Goal: Information Seeking & Learning: Learn about a topic

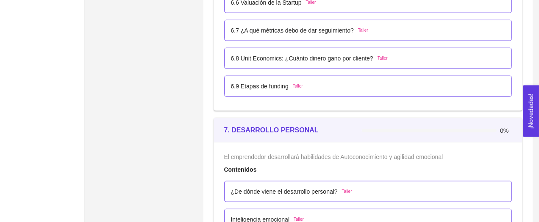
scroll to position [2185, 0]
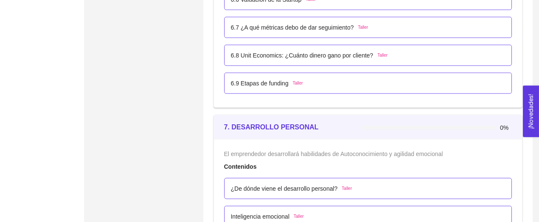
click at [306, 78] on div "6.9 Etapas de funding Taller" at bounding box center [368, 82] width 275 height 9
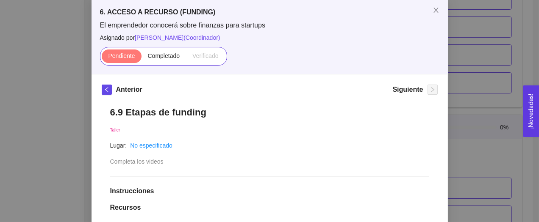
scroll to position [44, 0]
click at [217, 111] on h1 "6.9 Etapas de funding" at bounding box center [269, 111] width 319 height 11
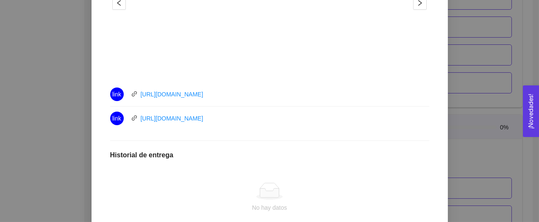
scroll to position [341, 0]
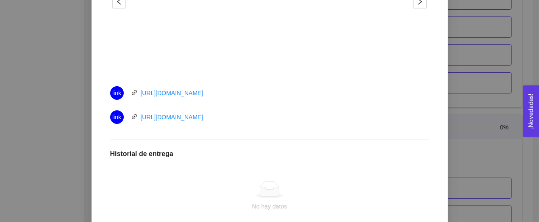
click at [250, 95] on div "link [URL][DOMAIN_NAME]" at bounding box center [205, 93] width 191 height 14
click at [242, 114] on div "link [URL][DOMAIN_NAME]" at bounding box center [205, 118] width 191 height 14
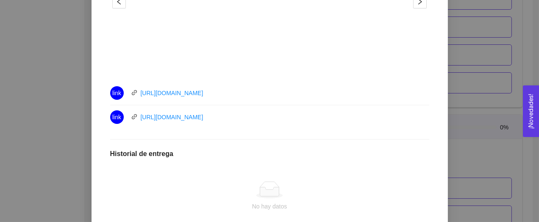
click at [242, 114] on div "link [URL][DOMAIN_NAME]" at bounding box center [205, 118] width 191 height 14
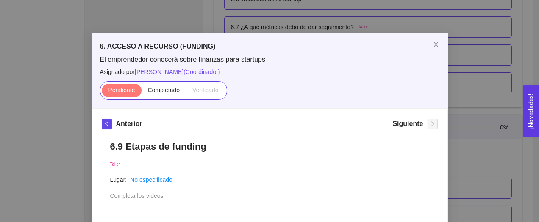
scroll to position [0, 0]
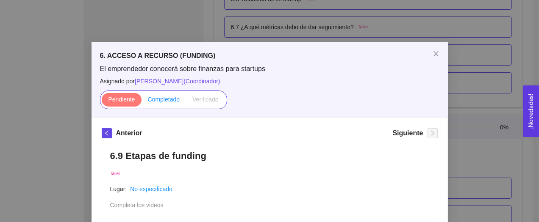
click at [158, 98] on span "Completado" at bounding box center [164, 99] width 32 height 7
click at [142, 102] on input "Completado" at bounding box center [142, 102] width 0 height 0
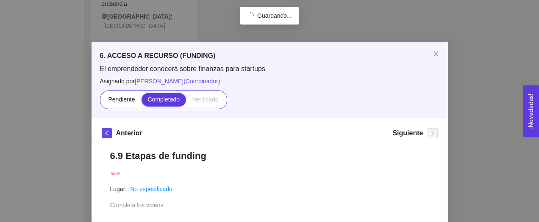
scroll to position [242, 0]
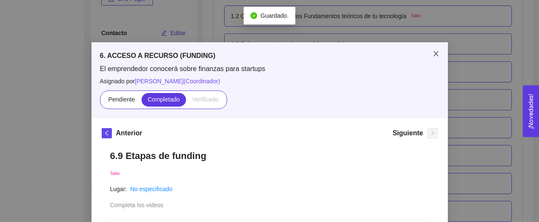
click at [433, 57] on icon "close" at bounding box center [436, 53] width 7 height 7
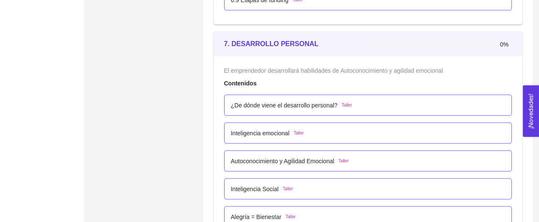
scroll to position [2269, 0]
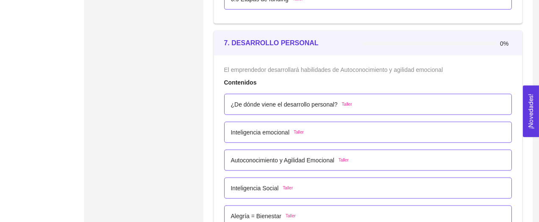
click at [314, 40] on div "7. DESARROLLO PERSONAL" at bounding box center [293, 42] width 138 height 11
click at [358, 103] on div "¿De dónde viene el desarrollo personal? Taller" at bounding box center [368, 104] width 275 height 9
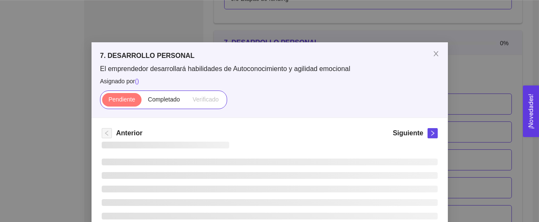
scroll to position [31, 0]
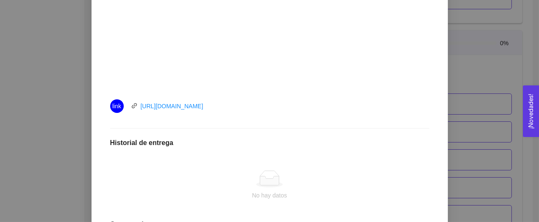
scroll to position [331, 0]
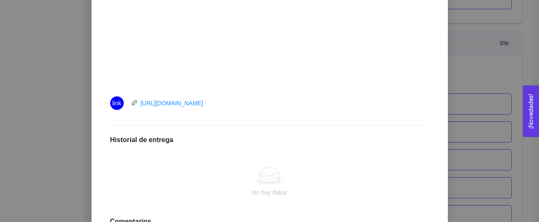
click at [273, 106] on div "link [URL][DOMAIN_NAME]" at bounding box center [205, 104] width 191 height 14
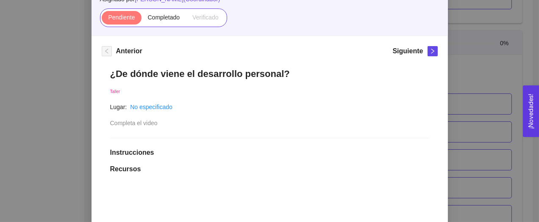
scroll to position [82, 0]
click at [162, 19] on span "Completado" at bounding box center [164, 17] width 32 height 7
click at [142, 19] on input "Completado" at bounding box center [142, 19] width 0 height 0
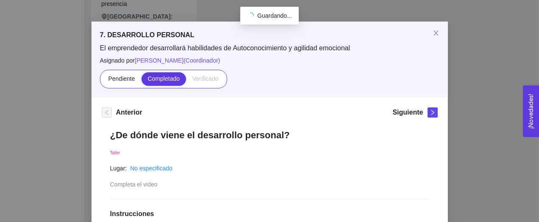
scroll to position [242, 0]
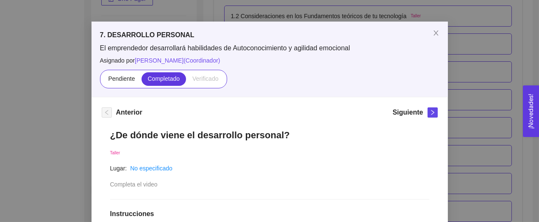
click at [383, 47] on span "El emprendedor desarrollará habilidades de Autoconocimiento y agilidad emocional" at bounding box center [269, 48] width 339 height 9
click at [428, 113] on button "button" at bounding box center [433, 113] width 10 height 10
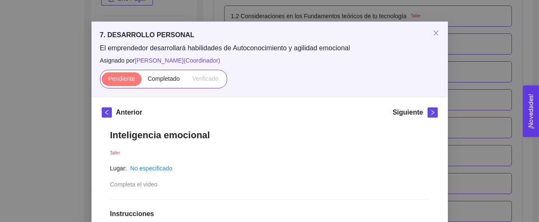
click at [256, 141] on h1 "Inteligencia emocional" at bounding box center [269, 135] width 319 height 11
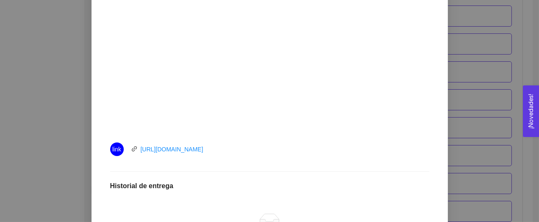
scroll to position [285, 0]
click at [263, 147] on div "link [URL][DOMAIN_NAME]" at bounding box center [205, 149] width 191 height 14
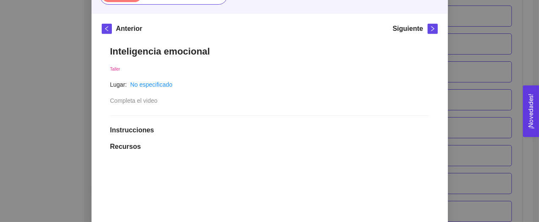
scroll to position [65, 0]
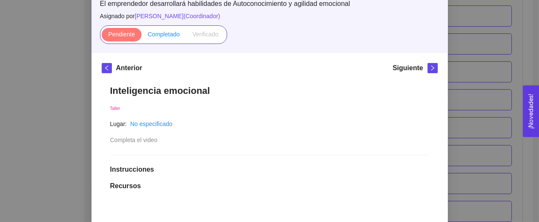
click at [157, 36] on span "Completado" at bounding box center [164, 34] width 32 height 7
click at [142, 36] on input "Completado" at bounding box center [142, 36] width 0 height 0
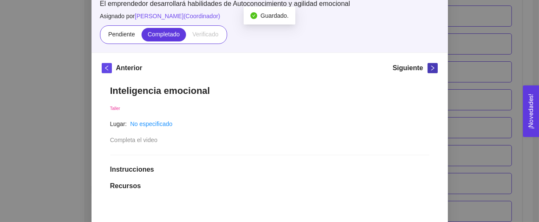
click at [433, 69] on icon "right" at bounding box center [433, 68] width 6 height 6
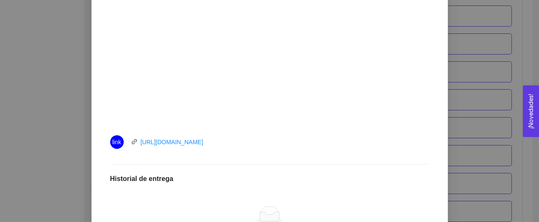
scroll to position [297, 0]
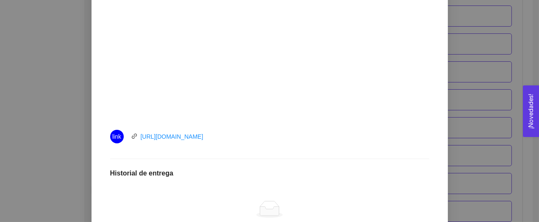
click at [309, 138] on div "link [URL][DOMAIN_NAME]" at bounding box center [269, 137] width 319 height 14
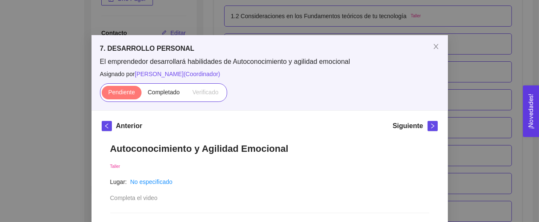
scroll to position [6, 0]
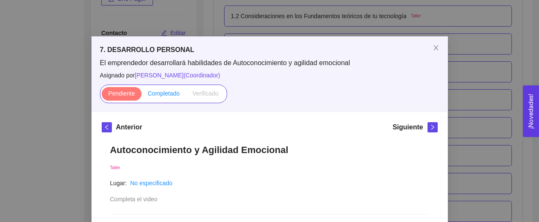
click at [165, 93] on span "Completado" at bounding box center [164, 93] width 32 height 7
click at [142, 96] on input "Completado" at bounding box center [142, 96] width 0 height 0
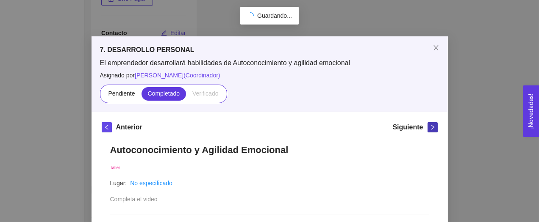
click at [429, 128] on span "right" at bounding box center [432, 128] width 9 height 6
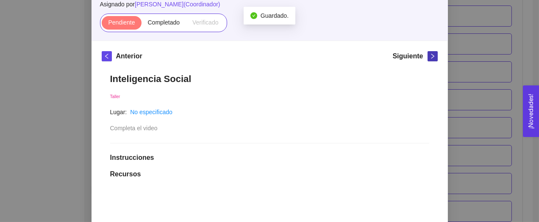
scroll to position [78, 0]
click at [297, 80] on h1 "Inteligencia Social" at bounding box center [269, 78] width 319 height 11
click at [167, 15] on div "Pendiente Completado Verificado" at bounding box center [163, 22] width 127 height 19
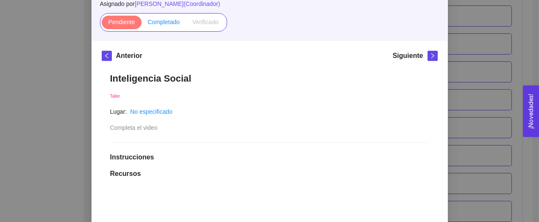
click at [168, 24] on span "Completado" at bounding box center [164, 22] width 32 height 7
click at [142, 24] on input "Completado" at bounding box center [142, 24] width 0 height 0
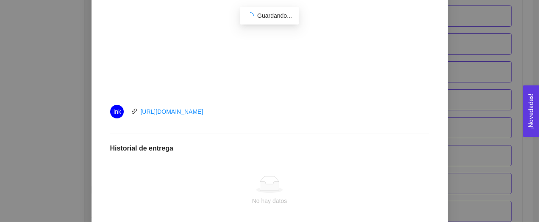
scroll to position [323, 0]
click at [283, 111] on div "link [URL][DOMAIN_NAME]" at bounding box center [205, 111] width 191 height 14
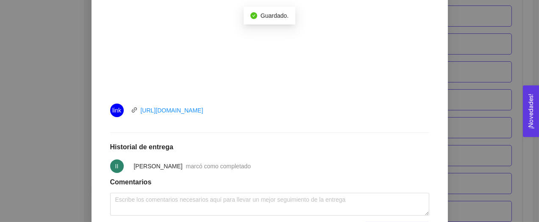
click at [283, 111] on div "link [URL][DOMAIN_NAME]" at bounding box center [205, 111] width 191 height 14
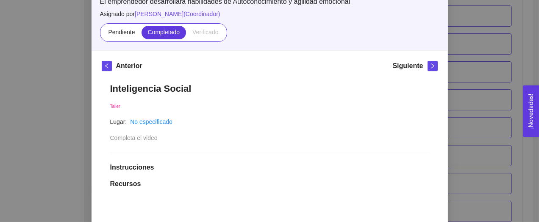
scroll to position [65, 0]
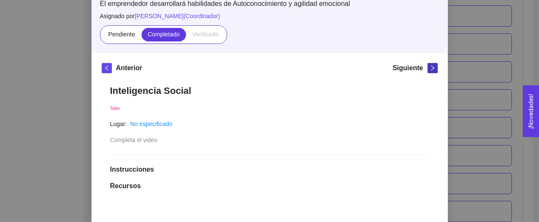
click at [428, 66] on span "right" at bounding box center [432, 68] width 9 height 6
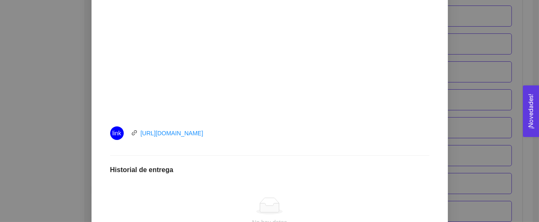
scroll to position [302, 0]
click at [265, 135] on div "link [URL][DOMAIN_NAME]" at bounding box center [205, 132] width 191 height 14
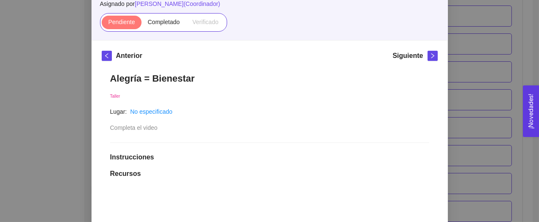
scroll to position [59, 0]
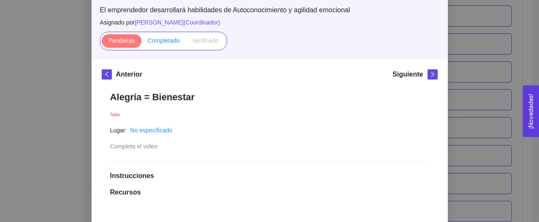
click at [176, 47] on label "Completado" at bounding box center [164, 41] width 45 height 14
click at [142, 43] on input "Completado" at bounding box center [142, 43] width 0 height 0
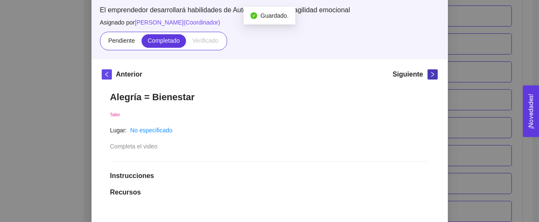
click at [437, 75] on span "right" at bounding box center [432, 75] width 9 height 6
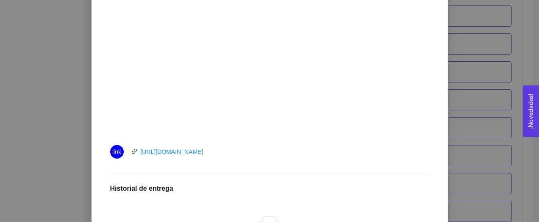
scroll to position [296, 0]
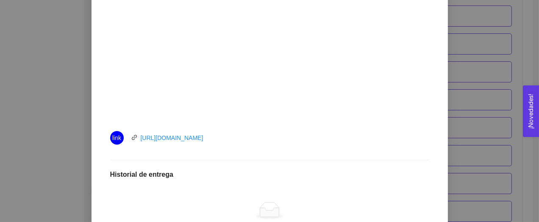
click at [259, 133] on div "link [URL][DOMAIN_NAME]" at bounding box center [205, 138] width 191 height 14
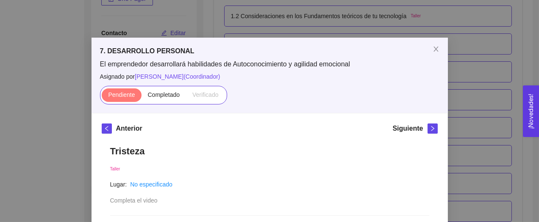
scroll to position [0, 0]
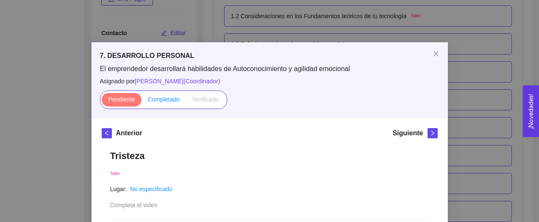
click at [156, 101] on span "Completado" at bounding box center [164, 99] width 32 height 7
click at [142, 102] on input "Completado" at bounding box center [142, 102] width 0 height 0
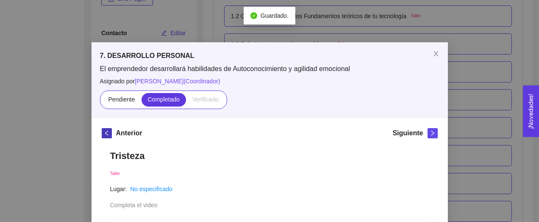
click at [109, 133] on icon "left" at bounding box center [107, 134] width 6 height 6
click at [429, 136] on span "right" at bounding box center [432, 134] width 9 height 6
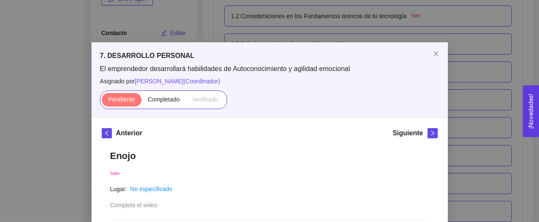
click at [328, 157] on h1 "Enojo" at bounding box center [269, 155] width 319 height 11
copy h1 "Enojo"
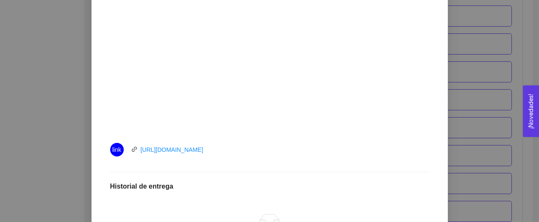
scroll to position [285, 0]
click at [310, 155] on div "link [URL][DOMAIN_NAME]" at bounding box center [269, 149] width 319 height 14
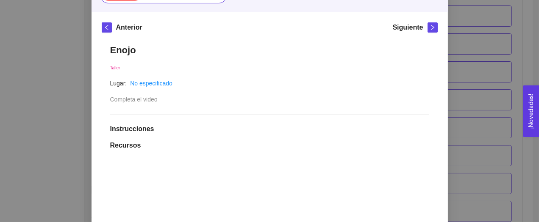
scroll to position [63, 0]
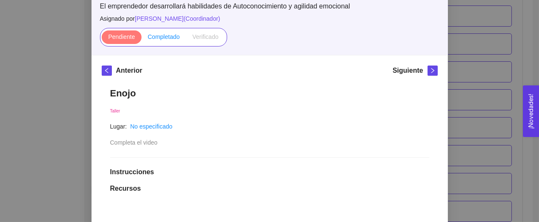
click at [177, 40] on span "Completado" at bounding box center [164, 36] width 32 height 7
click at [142, 39] on input "Completado" at bounding box center [142, 39] width 0 height 0
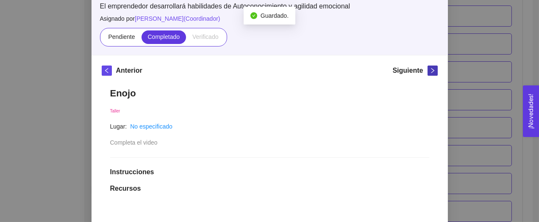
click at [432, 72] on icon "right" at bounding box center [433, 71] width 6 height 6
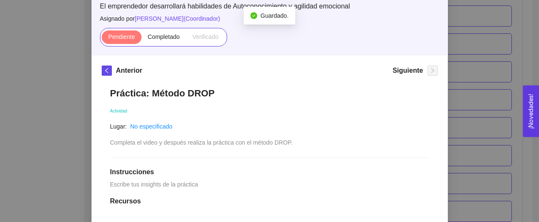
click at [261, 109] on div "Actividad" at bounding box center [269, 110] width 319 height 9
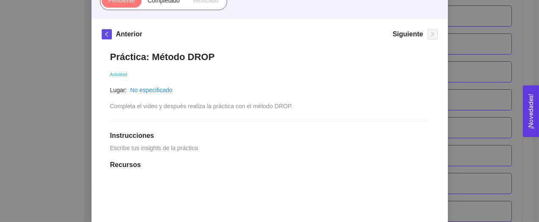
scroll to position [0, 0]
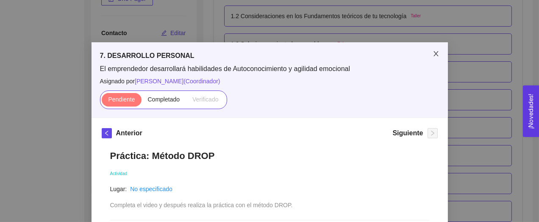
click at [434, 56] on icon "close" at bounding box center [436, 53] width 7 height 7
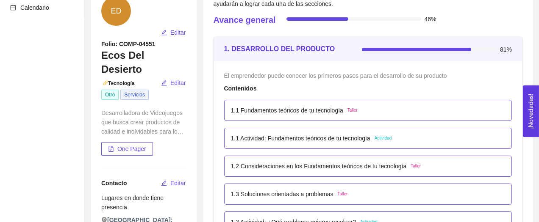
scroll to position [92, 0]
click at [459, 76] on div "El emprendedor puede conocer los primeros pasos para el desarrollo de su produc…" at bounding box center [368, 75] width 288 height 9
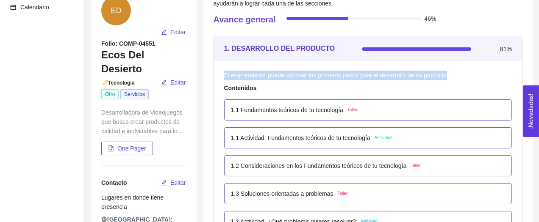
click at [459, 76] on div "El emprendedor puede conocer los primeros pasos para el desarrollo de su produc…" at bounding box center [368, 75] width 288 height 9
copy span "El emprendedor puede conocer los primeros pasos para el desarrollo de su produc…"
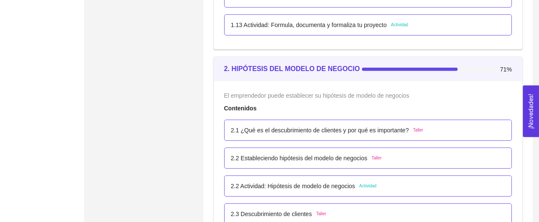
scroll to position [765, 0]
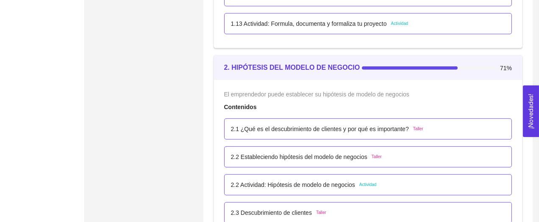
click at [427, 96] on div "El emprendedor puede establecer su hipótesis de modelo de negocios" at bounding box center [368, 94] width 288 height 9
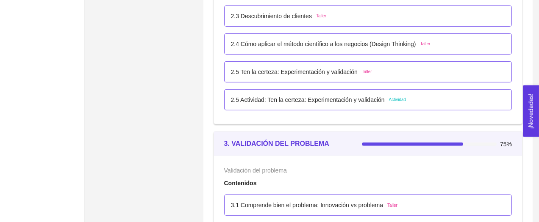
scroll to position [986, 0]
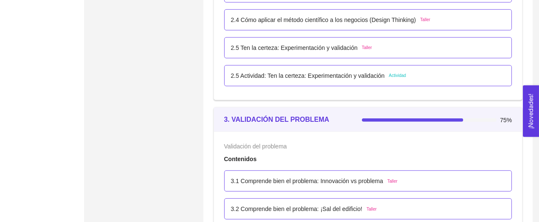
click at [431, 146] on div "Validación del problema" at bounding box center [368, 146] width 288 height 9
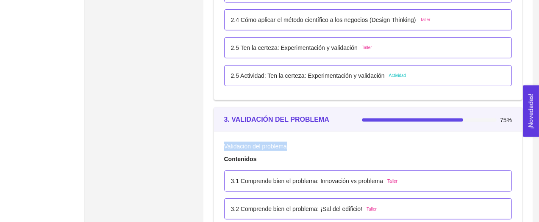
copy span "Validación del problema"
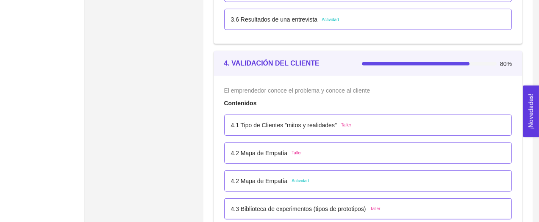
scroll to position [1358, 0]
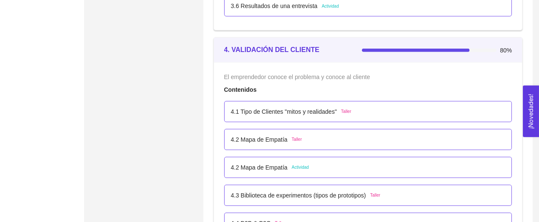
click at [398, 76] on div "El emprendedor conoce el problema y conoce al cliente" at bounding box center [368, 76] width 288 height 9
copy span "El emprendedor conoce el problema y conoce al cliente"
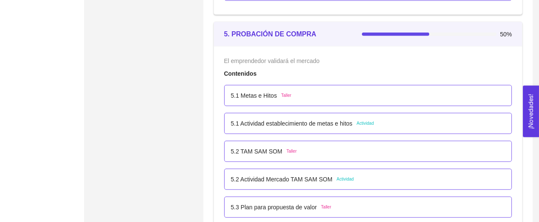
scroll to position [1592, 0]
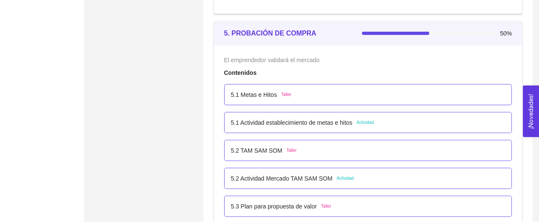
click at [377, 59] on div "El emprendedor validará el mercado" at bounding box center [368, 60] width 288 height 9
copy span "El emprendedor validará el mercado"
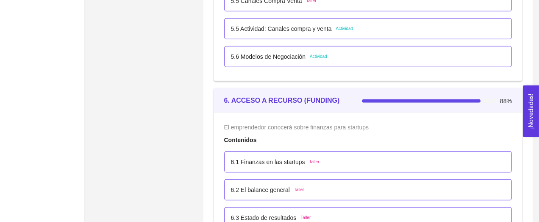
scroll to position [1885, 0]
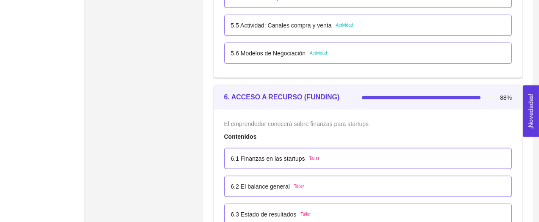
click at [390, 126] on div "El emprendedor conocerá sobre finanzas para startups" at bounding box center [368, 123] width 288 height 9
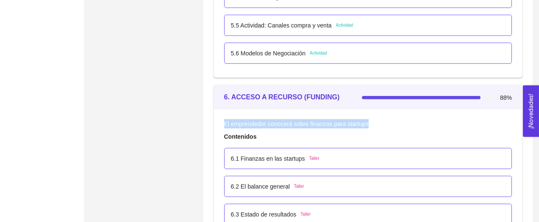
click at [390, 126] on div "El emprendedor conocerá sobre finanzas para startups" at bounding box center [368, 123] width 288 height 9
copy span "El emprendedor conocerá sobre finanzas para startups"
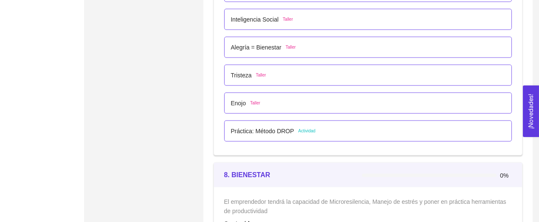
scroll to position [2438, 0]
click at [360, 170] on div "8. BIENESTAR" at bounding box center [293, 175] width 138 height 11
copy strong "BIENESTAR"
click at [360, 170] on div "8. BIENESTAR" at bounding box center [293, 175] width 138 height 11
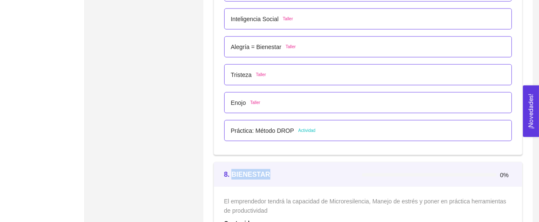
click at [360, 170] on div "8. BIENESTAR" at bounding box center [293, 175] width 138 height 11
click at [346, 201] on span "El emprendedor tendrá la capacidad de Microresilencia, Manejo de estrés y poner…" at bounding box center [366, 206] width 284 height 16
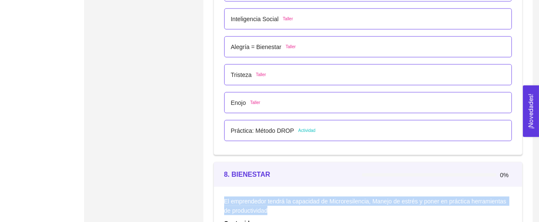
click at [346, 201] on span "El emprendedor tendrá la capacidad de Microresilencia, Manejo de estrés y poner…" at bounding box center [366, 206] width 284 height 16
copy span "El emprendedor tendrá la capacidad de Microresilencia, Manejo de estrés y poner…"
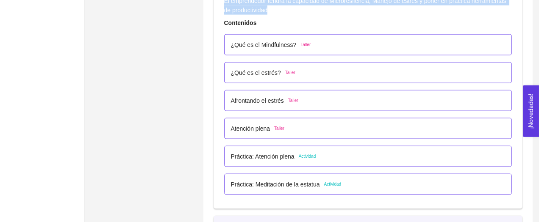
scroll to position [2639, 0]
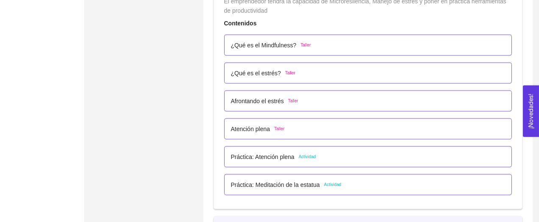
click at [334, 46] on div "¿Qué es el Mindfulness? Taller" at bounding box center [368, 45] width 275 height 9
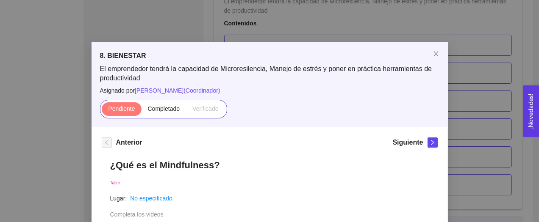
click at [235, 165] on h1 "¿Qué es el Mindfulness?" at bounding box center [269, 165] width 319 height 11
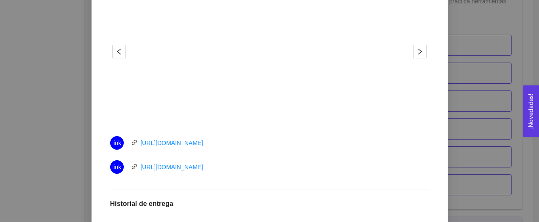
scroll to position [328, 0]
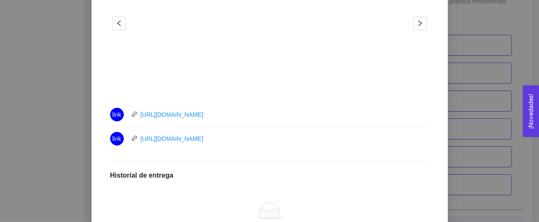
click at [258, 116] on div "link [URL][DOMAIN_NAME]" at bounding box center [205, 115] width 191 height 14
click at [297, 136] on div "link [URL][DOMAIN_NAME]" at bounding box center [205, 139] width 191 height 14
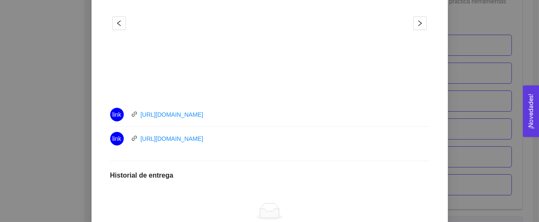
click at [297, 136] on div "link [URL][DOMAIN_NAME]" at bounding box center [205, 139] width 191 height 14
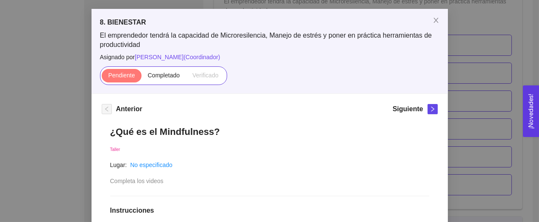
scroll to position [16, 0]
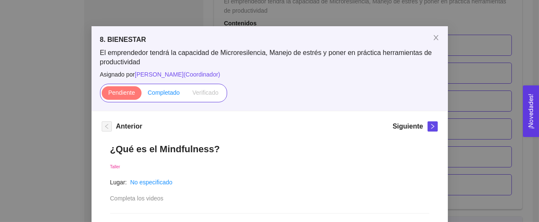
click at [172, 95] on span "Completado" at bounding box center [164, 92] width 32 height 7
click at [142, 95] on input "Completado" at bounding box center [142, 95] width 0 height 0
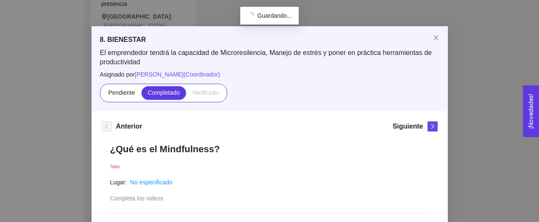
scroll to position [242, 0]
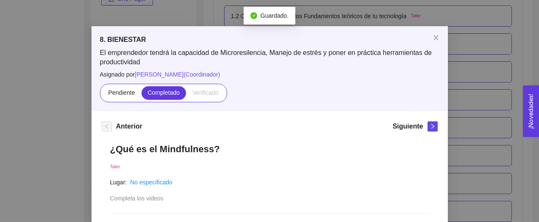
click at [424, 128] on div "Siguiente" at bounding box center [414, 129] width 45 height 14
click at [429, 128] on span "right" at bounding box center [432, 127] width 9 height 6
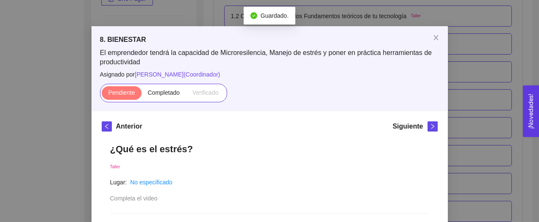
click at [256, 149] on h1 "¿Qué es el estrés?" at bounding box center [269, 149] width 319 height 11
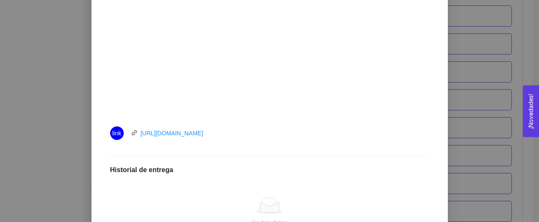
scroll to position [313, 0]
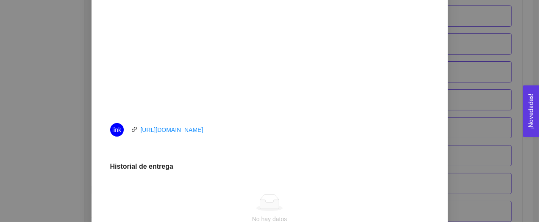
click at [287, 134] on div "link [URL][DOMAIN_NAME]" at bounding box center [205, 130] width 191 height 14
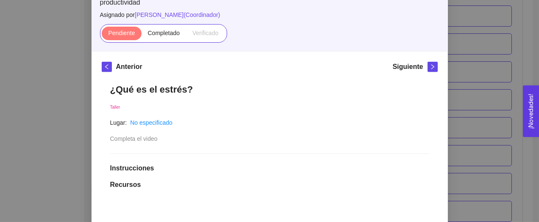
scroll to position [74, 0]
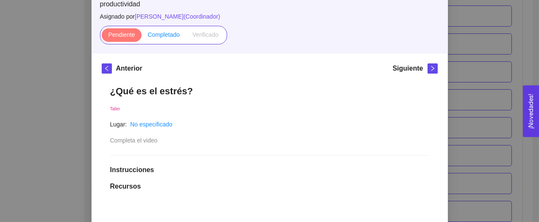
click at [164, 37] on span "Completado" at bounding box center [164, 34] width 32 height 7
click at [142, 37] on input "Completado" at bounding box center [142, 37] width 0 height 0
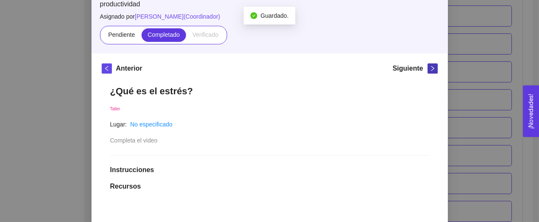
click at [434, 70] on icon "right" at bounding box center [433, 69] width 6 height 6
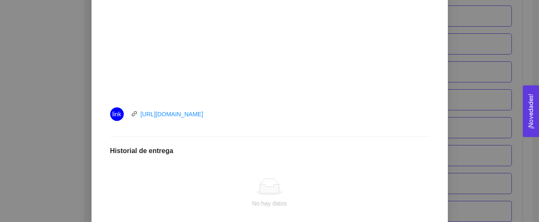
scroll to position [331, 0]
click at [261, 124] on div "Afrontando el estrés Taller Lugar: No especificado Completa el video Instruccio…" at bounding box center [270, 56] width 336 height 472
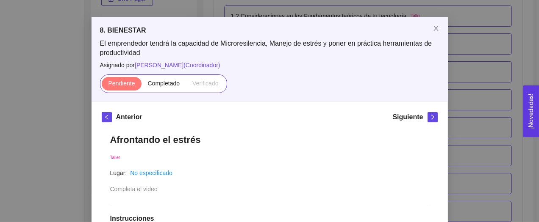
scroll to position [21, 0]
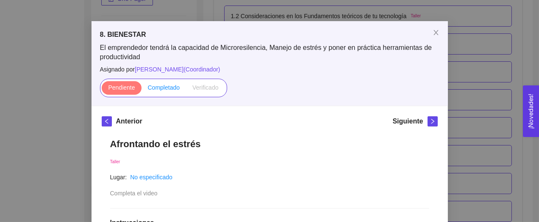
click at [169, 87] on span "Completado" at bounding box center [164, 87] width 32 height 7
click at [142, 90] on input "Completado" at bounding box center [142, 90] width 0 height 0
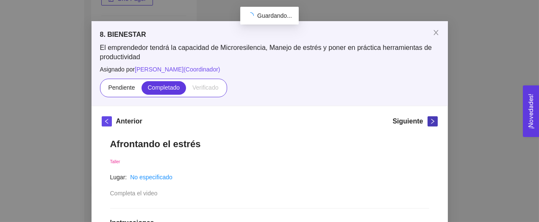
click at [431, 124] on button "button" at bounding box center [433, 122] width 10 height 10
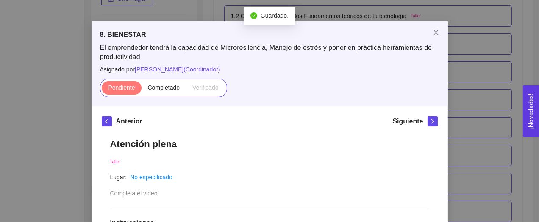
click at [281, 144] on h1 "Atención plena" at bounding box center [269, 144] width 319 height 11
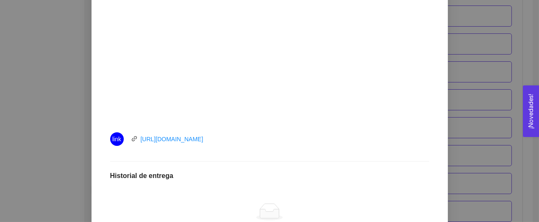
scroll to position [305, 0]
click at [282, 136] on div "link [URL][DOMAIN_NAME]" at bounding box center [205, 138] width 191 height 14
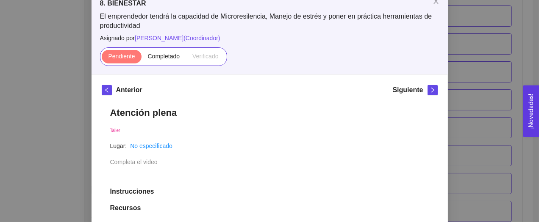
scroll to position [35, 0]
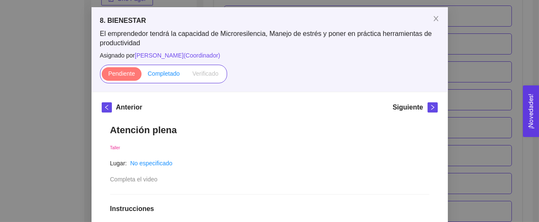
click at [170, 75] on span "Completado" at bounding box center [164, 73] width 32 height 7
click at [142, 76] on input "Completado" at bounding box center [142, 76] width 0 height 0
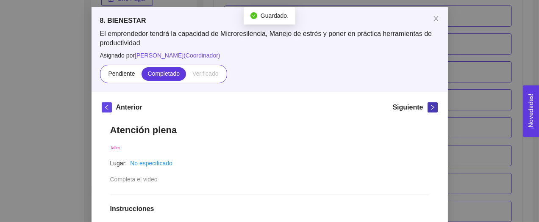
click at [431, 110] on button "button" at bounding box center [433, 108] width 10 height 10
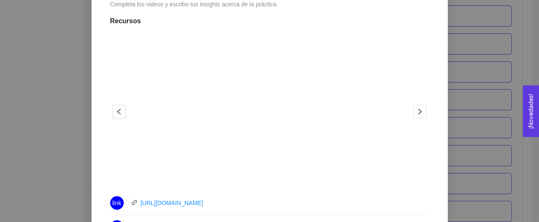
scroll to position [32, 0]
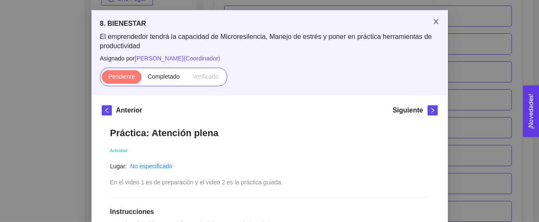
click at [435, 20] on icon "close" at bounding box center [435, 21] width 5 height 5
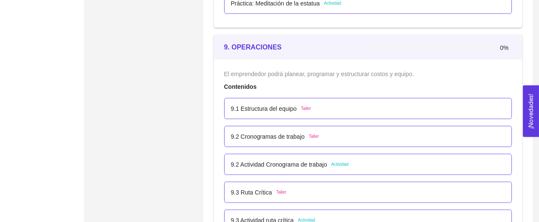
scroll to position [2832, 0]
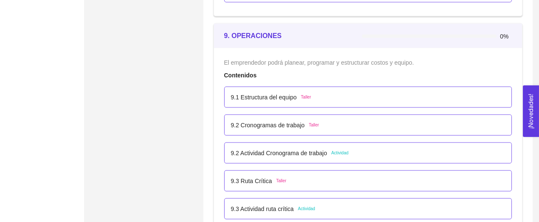
click at [373, 35] on div at bounding box center [429, 36] width 135 height 3
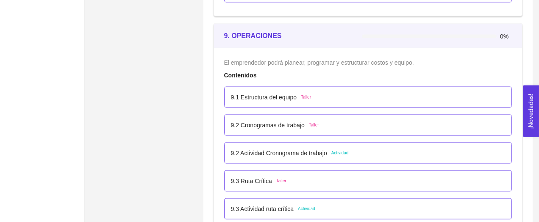
click at [373, 35] on div at bounding box center [429, 36] width 135 height 3
drag, startPoint x: 373, startPoint y: 34, endPoint x: 291, endPoint y: 32, distance: 81.8
click at [362, 35] on div at bounding box center [429, 36] width 135 height 3
click at [291, 32] on div "9. OPERACIONES" at bounding box center [293, 36] width 138 height 11
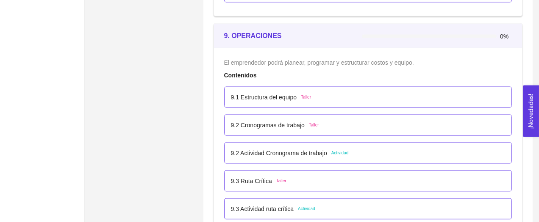
click at [291, 32] on div "9. OPERACIONES" at bounding box center [293, 36] width 138 height 11
click at [302, 65] on div "El emprendedor podrá planear, programar y estructurar costos y equipo. Contenid…" at bounding box center [368, 168] width 288 height 221
click at [304, 59] on span "El emprendedor podrá planear, programar y estructurar costos y equipo." at bounding box center [319, 62] width 190 height 7
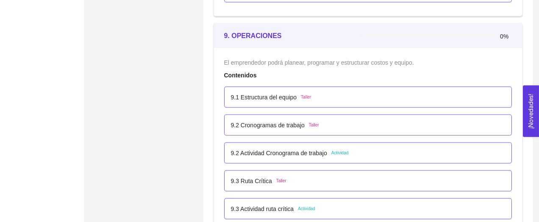
click at [304, 59] on span "El emprendedor podrá planear, programar y estructurar costos y equipo." at bounding box center [319, 62] width 190 height 7
click at [305, 94] on span "Taller" at bounding box center [306, 97] width 10 height 7
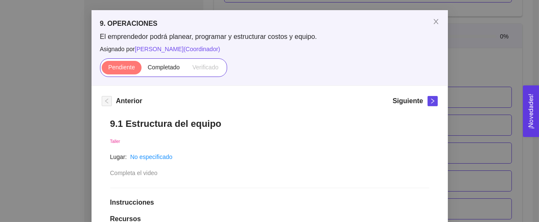
click at [285, 130] on h1 "9.1 Estructura del equipo" at bounding box center [269, 123] width 319 height 11
click at [170, 75] on label "Completado" at bounding box center [164, 68] width 45 height 14
click at [142, 69] on input "Completado" at bounding box center [142, 69] width 0 height 0
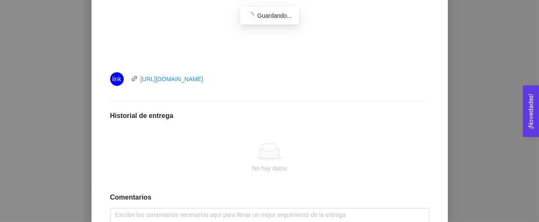
scroll to position [356, 0]
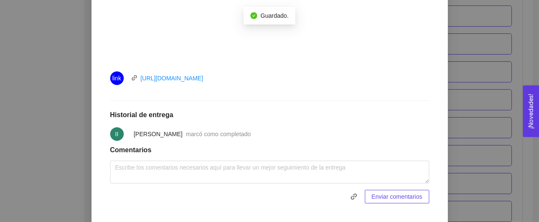
click at [281, 81] on div "link [URL][DOMAIN_NAME]" at bounding box center [205, 79] width 191 height 14
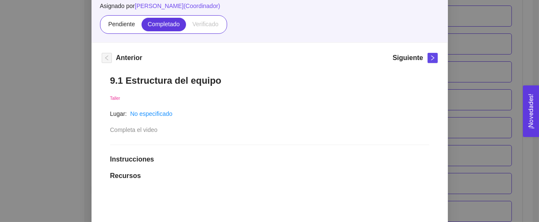
scroll to position [72, 0]
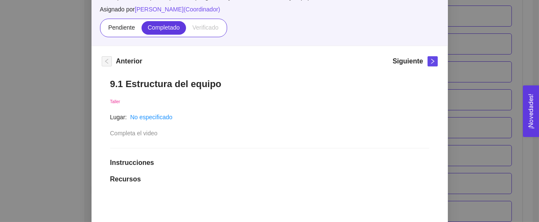
click at [431, 67] on div "Siguiente" at bounding box center [414, 63] width 45 height 14
click at [430, 58] on icon "right" at bounding box center [433, 61] width 6 height 6
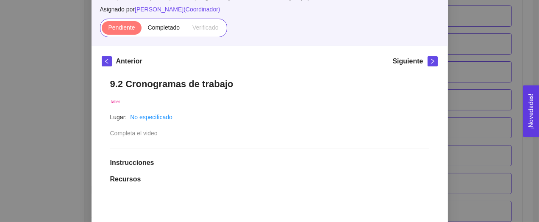
click at [280, 85] on h1 "9.2 Cronogramas de trabajo" at bounding box center [269, 83] width 319 height 11
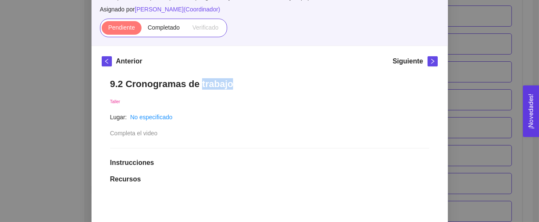
click at [280, 85] on h1 "9.2 Cronogramas de trabajo" at bounding box center [269, 83] width 319 height 11
click at [163, 25] on span "Completado" at bounding box center [164, 27] width 32 height 7
click at [142, 30] on input "Completado" at bounding box center [142, 30] width 0 height 0
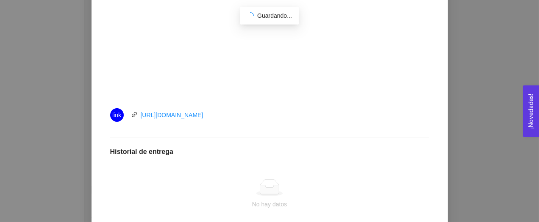
scroll to position [320, 0]
click at [289, 114] on div "link [URL][DOMAIN_NAME]" at bounding box center [205, 114] width 191 height 14
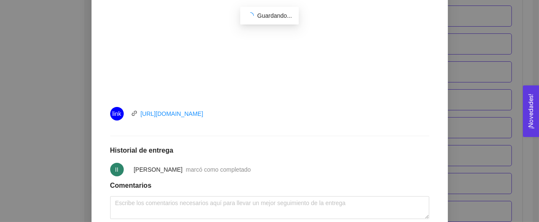
click at [289, 114] on div "link [URL][DOMAIN_NAME]" at bounding box center [205, 114] width 191 height 14
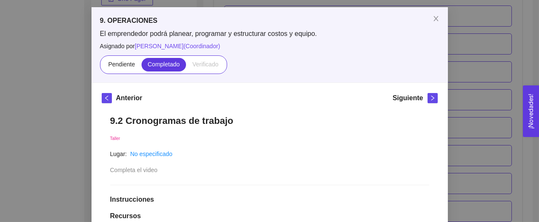
scroll to position [31, 0]
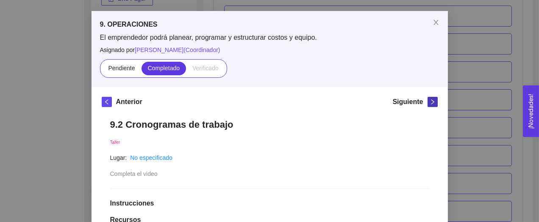
click at [431, 100] on icon "right" at bounding box center [433, 102] width 6 height 6
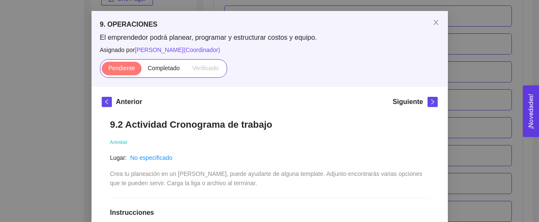
click at [305, 122] on h1 "9.2 Actividad Cronograma de trabajo" at bounding box center [269, 124] width 319 height 11
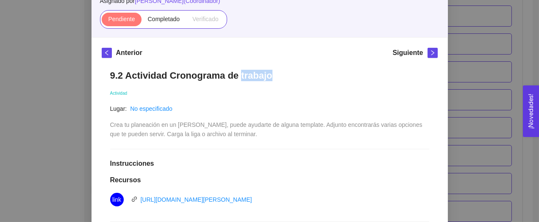
scroll to position [75, 0]
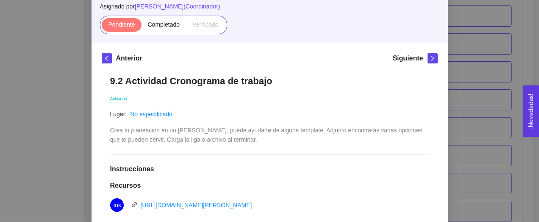
click at [429, 53] on div "Anterior Siguiente 9.2 Actividad Cronograma de trabajo Actividad Lugar: No espe…" at bounding box center [270, 219] width 356 height 353
click at [433, 59] on icon "right" at bounding box center [433, 59] width 6 height 6
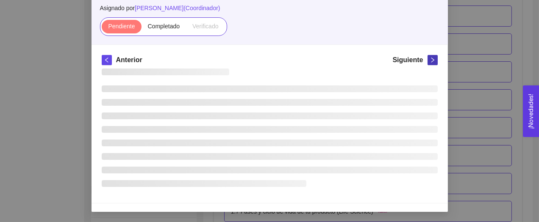
scroll to position [73, 0]
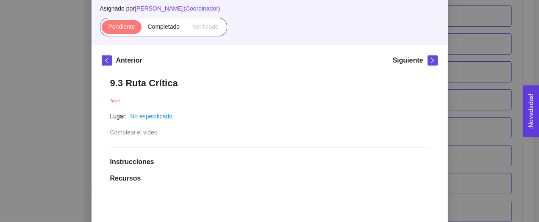
click at [319, 81] on h1 "9.3 Ruta Crítica" at bounding box center [269, 83] width 319 height 11
click at [171, 23] on span "Completado" at bounding box center [164, 26] width 32 height 7
click at [142, 29] on input "Completado" at bounding box center [142, 29] width 0 height 0
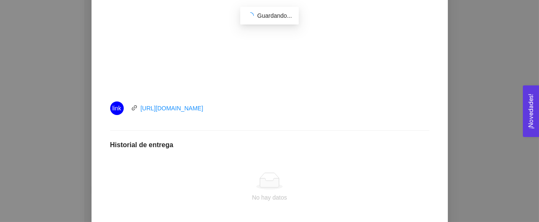
scroll to position [341, 0]
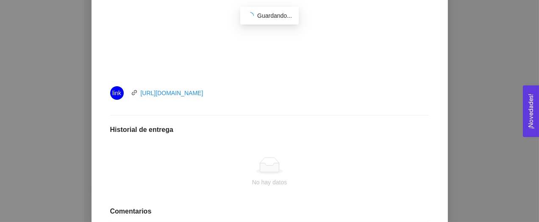
click at [298, 94] on div "link [URL][DOMAIN_NAME]" at bounding box center [205, 93] width 191 height 14
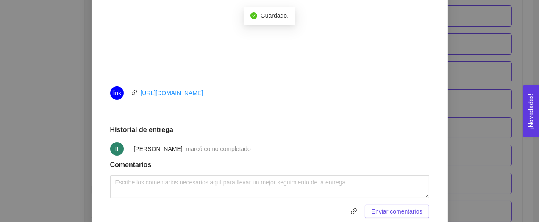
click at [298, 94] on div "link [URL][DOMAIN_NAME]" at bounding box center [205, 93] width 191 height 14
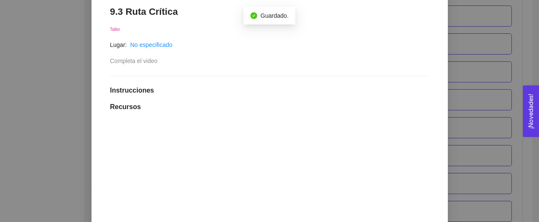
scroll to position [86, 0]
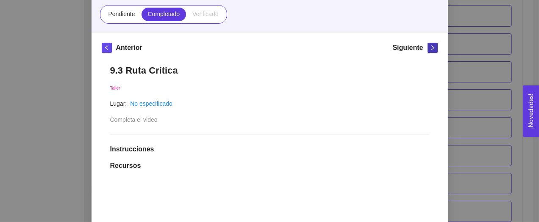
click at [432, 46] on icon "right" at bounding box center [433, 48] width 6 height 6
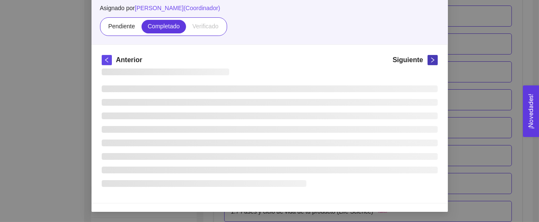
scroll to position [73, 0]
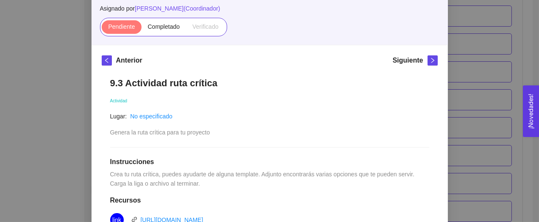
click at [236, 86] on h1 "9.3 Actividad ruta crítica" at bounding box center [269, 83] width 319 height 11
click at [429, 58] on span "right" at bounding box center [432, 61] width 9 height 6
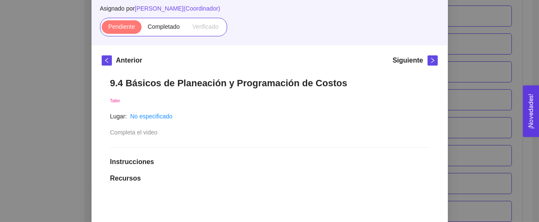
click at [339, 82] on h1 "9.4 Básicos de Planeación y Programación de Costos" at bounding box center [269, 83] width 319 height 11
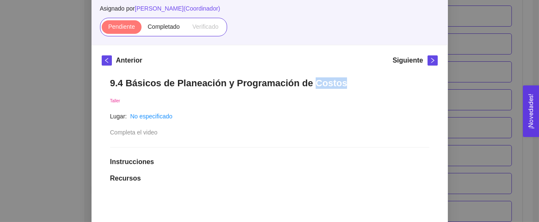
click at [339, 82] on h1 "9.4 Básicos de Planeación y Programación de Costos" at bounding box center [269, 83] width 319 height 11
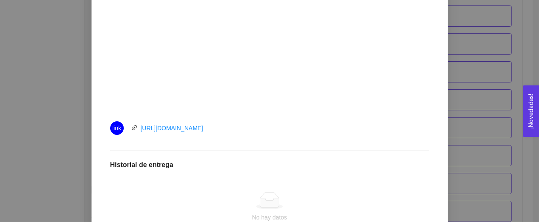
scroll to position [308, 0]
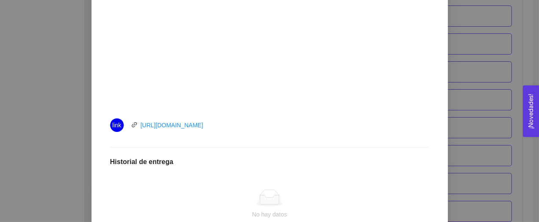
click at [315, 128] on div "link [URL][DOMAIN_NAME]" at bounding box center [269, 126] width 319 height 14
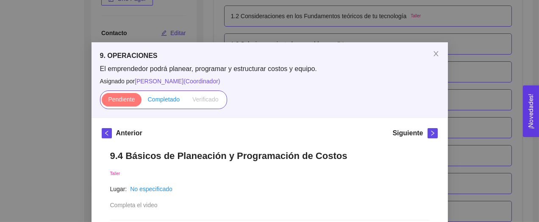
click at [165, 100] on span "Completado" at bounding box center [164, 99] width 32 height 7
click at [142, 102] on input "Completado" at bounding box center [142, 102] width 0 height 0
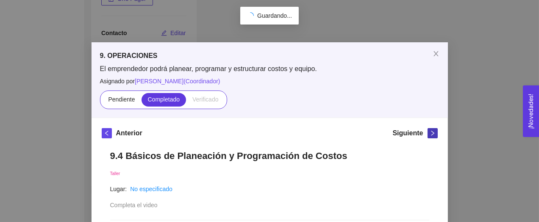
click at [429, 135] on span "right" at bounding box center [432, 134] width 9 height 6
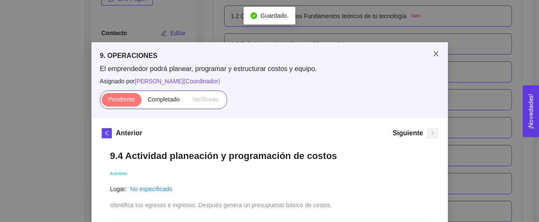
click at [440, 58] on span "Close" at bounding box center [436, 54] width 24 height 24
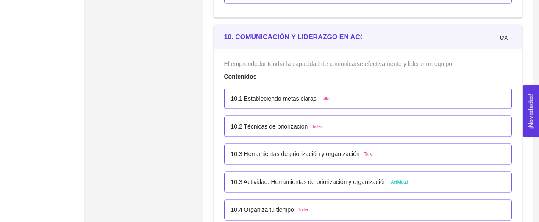
scroll to position [3109, 0]
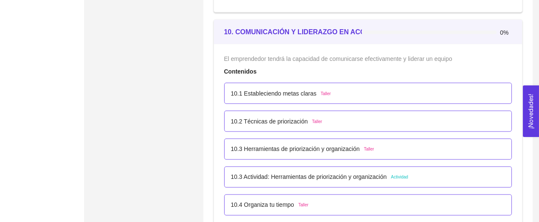
click at [380, 33] on div at bounding box center [437, 32] width 150 height 9
click at [355, 30] on strong "10. COMUNICACIÓN Y LIDERAZGO EN ACCIÓN" at bounding box center [300, 31] width 153 height 7
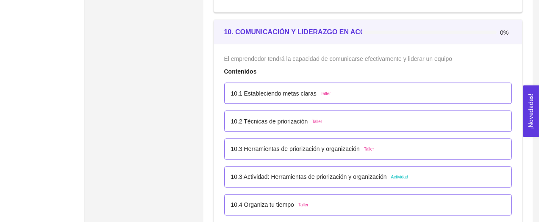
click at [355, 30] on strong "10. COMUNICACIÓN Y LIDERAZGO EN ACCIÓN" at bounding box center [300, 31] width 153 height 7
click at [376, 56] on span "El emprendedor tendrá la capacidad de comunicarse efectivamente y liderar un eq…" at bounding box center [338, 59] width 228 height 7
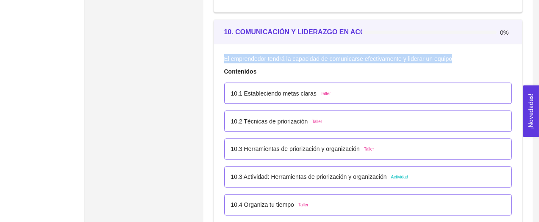
click at [376, 56] on span "El emprendedor tendrá la capacidad de comunicarse efectivamente y liderar un eq…" at bounding box center [338, 59] width 228 height 7
copy span "El emprendedor tendrá la capacidad de comunicarse efectivamente y liderar un eq…"
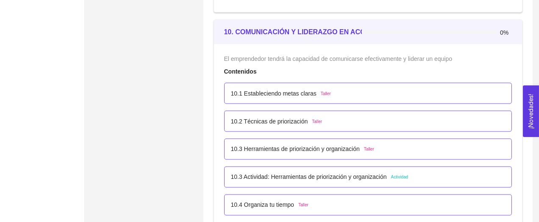
click at [330, 92] on div "10.1 Estableciendo metas claras Taller" at bounding box center [368, 93] width 275 height 9
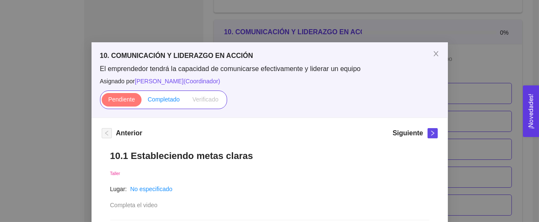
click at [171, 100] on span "Completado" at bounding box center [164, 99] width 32 height 7
click at [142, 102] on input "Completado" at bounding box center [142, 102] width 0 height 0
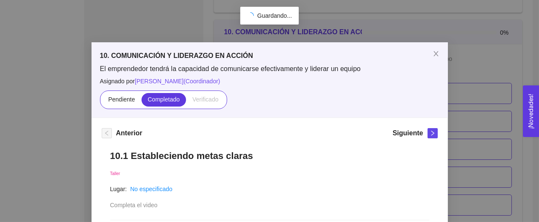
click at [267, 158] on h1 "10.1 Estableciendo metas claras" at bounding box center [269, 155] width 319 height 11
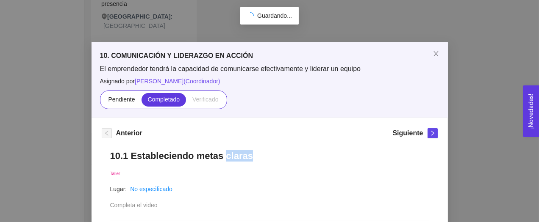
scroll to position [242, 0]
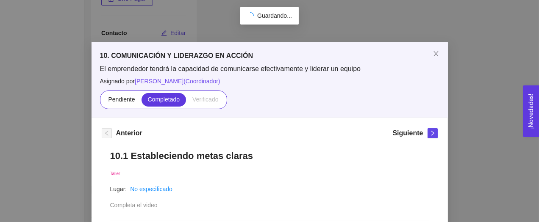
click at [267, 158] on h1 "10.1 Estableciendo metas claras" at bounding box center [269, 155] width 319 height 11
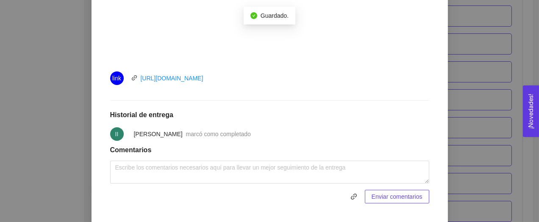
scroll to position [356, 0]
click at [262, 81] on div "link [URL][DOMAIN_NAME]" at bounding box center [205, 78] width 191 height 14
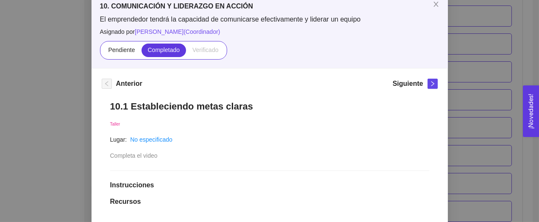
scroll to position [35, 0]
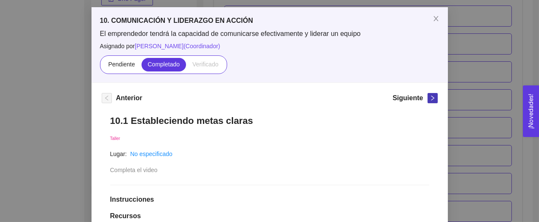
click at [429, 96] on span "right" at bounding box center [432, 98] width 9 height 6
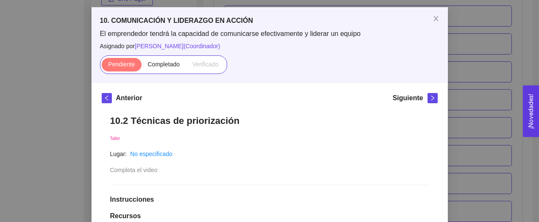
click at [337, 116] on h1 "10.2 Técnicas de priorización" at bounding box center [269, 120] width 319 height 11
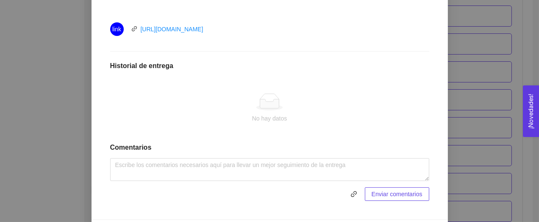
scroll to position [414, 0]
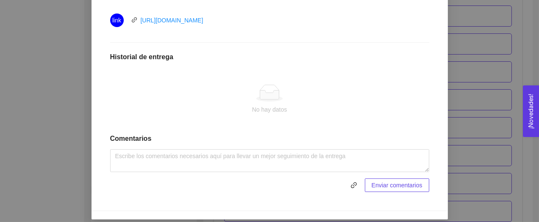
click at [306, 17] on div "link [URL][DOMAIN_NAME]" at bounding box center [269, 21] width 319 height 14
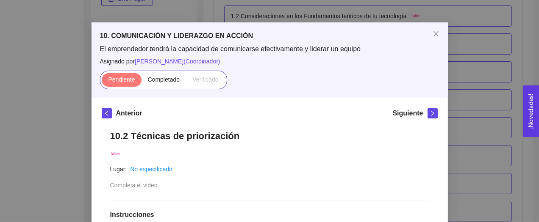
scroll to position [6, 0]
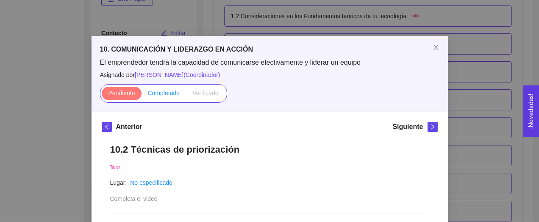
click at [171, 92] on span "Completado" at bounding box center [164, 93] width 32 height 7
click at [142, 95] on input "Completado" at bounding box center [142, 95] width 0 height 0
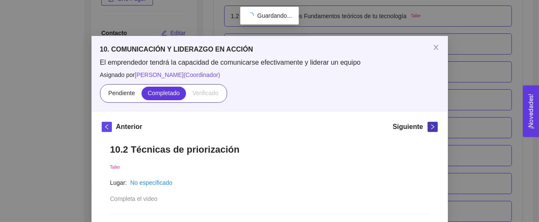
click at [431, 129] on icon "right" at bounding box center [433, 127] width 6 height 6
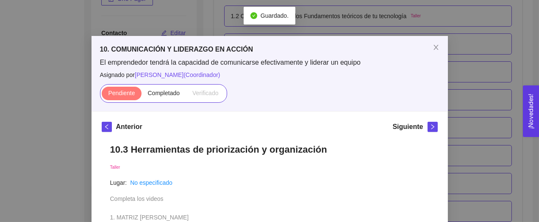
click at [313, 149] on h1 "10.3 Herramientas de priorización y organización" at bounding box center [269, 149] width 319 height 11
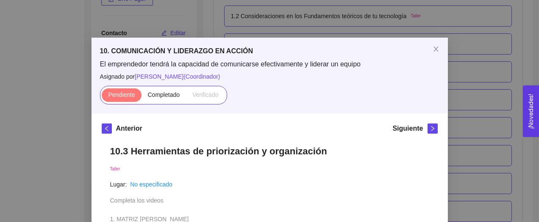
scroll to position [0, 0]
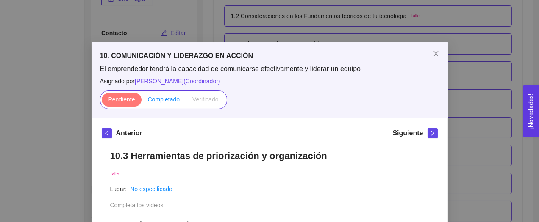
click at [162, 98] on span "Completado" at bounding box center [164, 99] width 32 height 7
click at [142, 102] on input "Completado" at bounding box center [142, 102] width 0 height 0
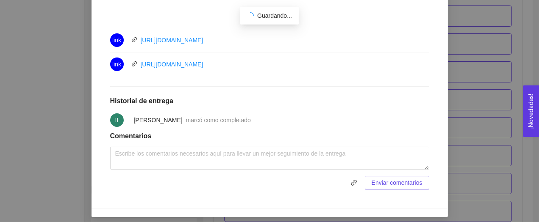
scroll to position [413, 0]
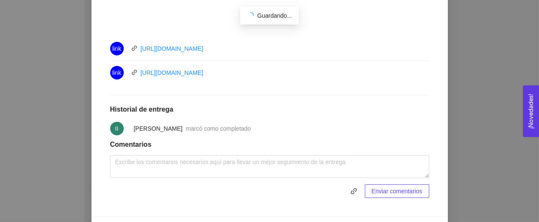
click at [272, 52] on div "link [URL][DOMAIN_NAME]" at bounding box center [205, 49] width 191 height 14
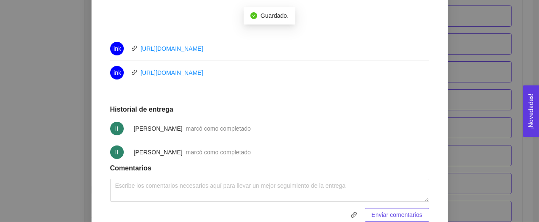
click at [272, 52] on div "link [URL][DOMAIN_NAME]" at bounding box center [205, 49] width 191 height 14
click at [261, 70] on div "link [URL][DOMAIN_NAME]" at bounding box center [205, 73] width 191 height 14
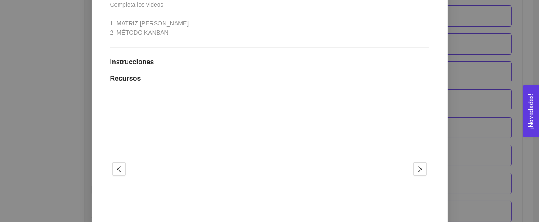
scroll to position [0, 0]
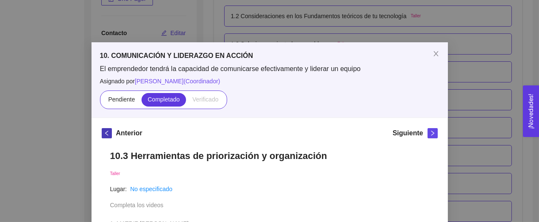
click at [103, 135] on span "left" at bounding box center [106, 134] width 9 height 6
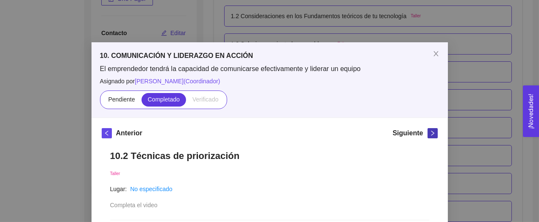
click at [431, 134] on icon "right" at bounding box center [433, 134] width 6 height 6
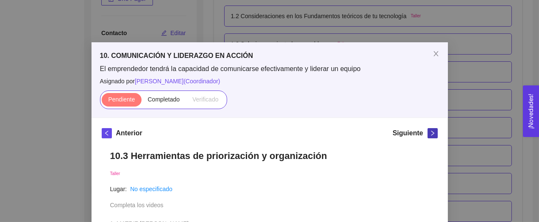
click at [431, 134] on icon "right" at bounding box center [433, 134] width 6 height 6
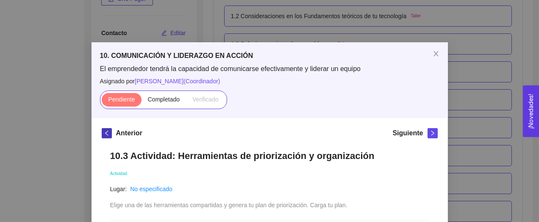
click at [107, 133] on icon "left" at bounding box center [107, 134] width 6 height 6
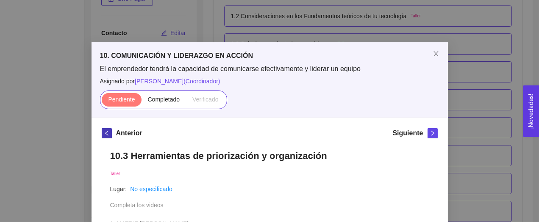
scroll to position [31, 0]
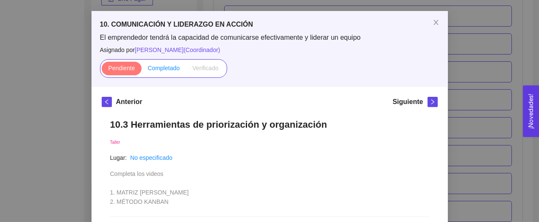
click at [157, 69] on span "Completado" at bounding box center [164, 68] width 32 height 7
click at [142, 70] on input "Completado" at bounding box center [142, 70] width 0 height 0
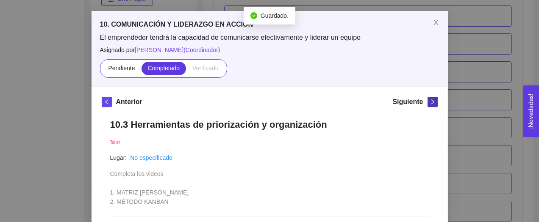
click at [430, 99] on icon "right" at bounding box center [433, 102] width 6 height 6
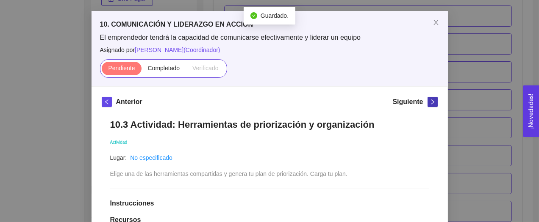
click at [430, 99] on icon "right" at bounding box center [433, 102] width 6 height 6
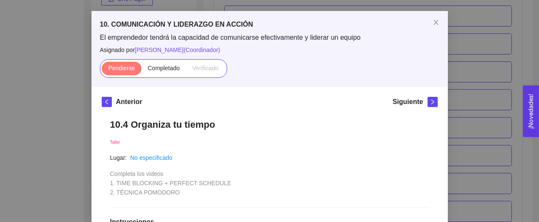
click at [356, 128] on h1 "10.4 Organiza tu tiempo" at bounding box center [269, 124] width 319 height 11
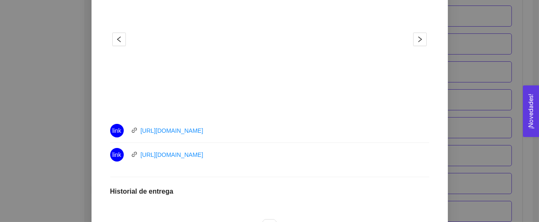
scroll to position [322, 0]
click at [319, 129] on div "link [URL][DOMAIN_NAME]" at bounding box center [269, 130] width 319 height 14
click at [298, 156] on div "link [URL][DOMAIN_NAME]" at bounding box center [205, 154] width 191 height 14
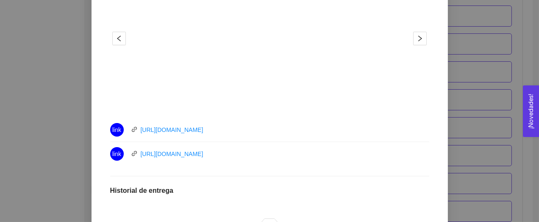
click at [298, 156] on div "link [URL][DOMAIN_NAME]" at bounding box center [205, 154] width 191 height 14
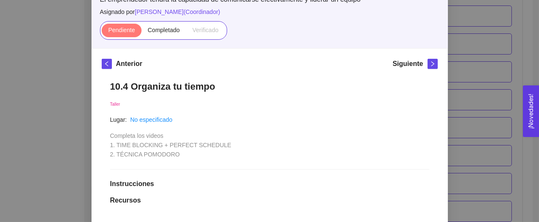
scroll to position [61, 0]
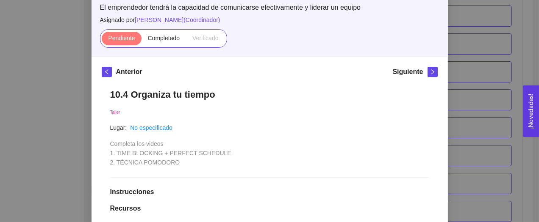
click at [172, 31] on div "Pendiente Completado Verificado" at bounding box center [163, 38] width 127 height 19
click at [172, 36] on span "Completado" at bounding box center [164, 38] width 32 height 7
click at [142, 40] on input "Completado" at bounding box center [142, 40] width 0 height 0
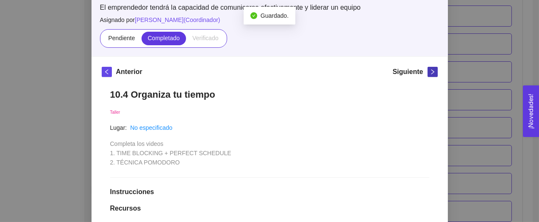
click at [436, 74] on span "right" at bounding box center [432, 72] width 9 height 6
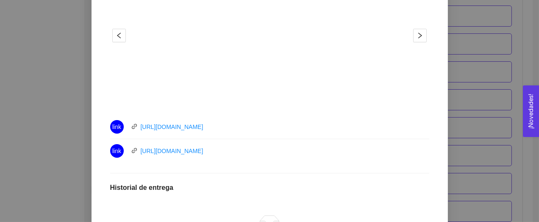
scroll to position [337, 0]
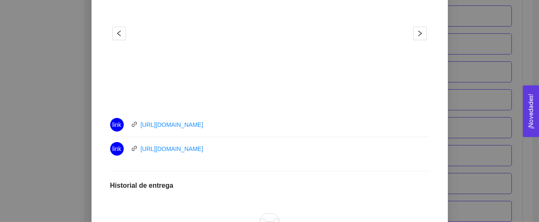
click at [280, 132] on li "link [URL][DOMAIN_NAME]" at bounding box center [269, 125] width 319 height 24
click at [260, 150] on div "link [URL][DOMAIN_NAME]" at bounding box center [205, 149] width 191 height 14
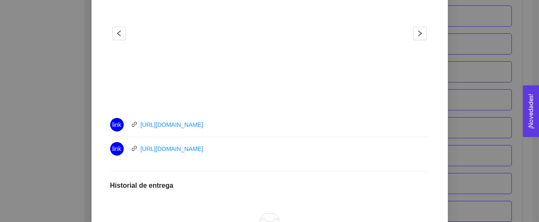
click at [260, 150] on div "link [URL][DOMAIN_NAME]" at bounding box center [205, 149] width 191 height 14
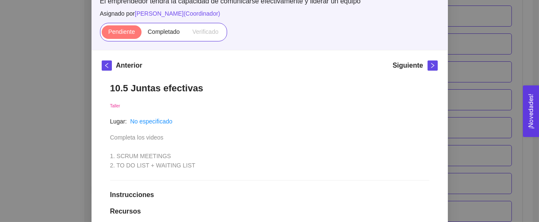
scroll to position [58, 0]
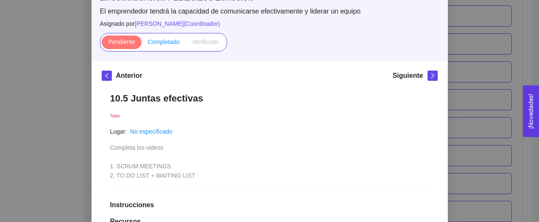
click at [157, 39] on span "Completado" at bounding box center [164, 42] width 32 height 7
click at [142, 44] on input "Completado" at bounding box center [142, 44] width 0 height 0
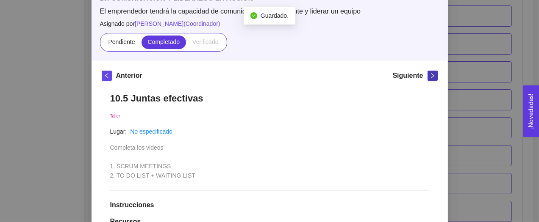
click at [434, 75] on icon "right" at bounding box center [433, 76] width 6 height 6
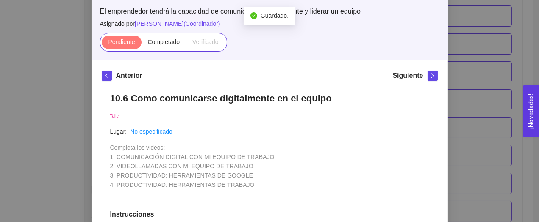
click at [358, 97] on h1 "10.6 Como comunicarse digitalmente en el equipo" at bounding box center [269, 98] width 319 height 11
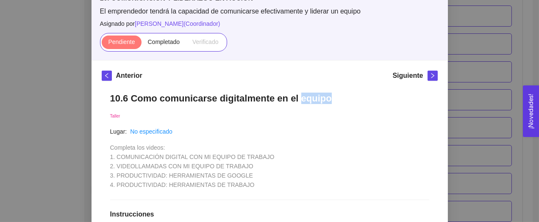
click at [358, 97] on h1 "10.6 Como comunicarse digitalmente en el equipo" at bounding box center [269, 98] width 319 height 11
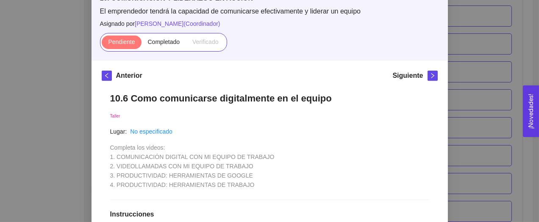
click at [358, 97] on h1 "10.6 Como comunicarse digitalmente en el equipo" at bounding box center [269, 98] width 319 height 11
click at [152, 46] on label "Completado" at bounding box center [164, 43] width 45 height 14
click at [142, 44] on input "Completado" at bounding box center [142, 44] width 0 height 0
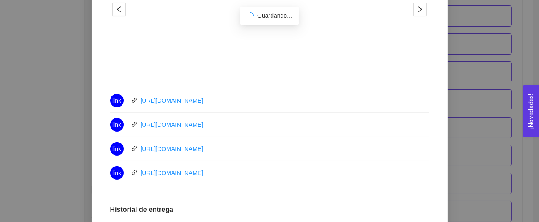
scroll to position [377, 0]
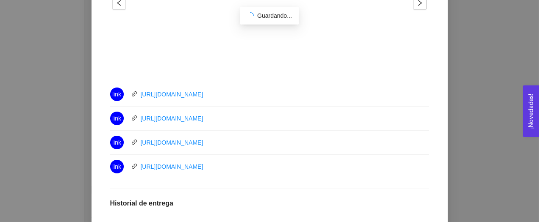
click at [287, 101] on div "link [URL][DOMAIN_NAME]" at bounding box center [205, 95] width 191 height 14
click at [261, 125] on div "link [URL][DOMAIN_NAME]" at bounding box center [205, 119] width 191 height 14
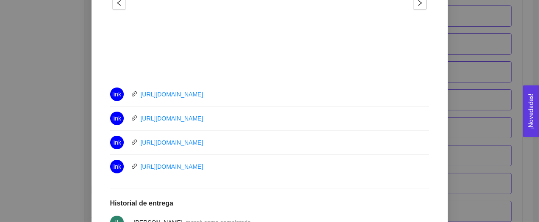
click at [261, 125] on div "link [URL][DOMAIN_NAME]" at bounding box center [205, 119] width 191 height 14
click at [253, 150] on div "link [URL][DOMAIN_NAME]" at bounding box center [205, 143] width 191 height 14
click at [249, 174] on div "link [URL][DOMAIN_NAME]" at bounding box center [205, 167] width 191 height 14
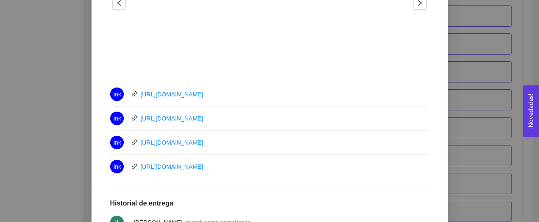
click at [249, 174] on div "link [URL][DOMAIN_NAME]" at bounding box center [205, 167] width 191 height 14
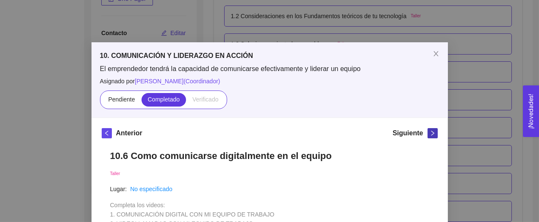
click at [435, 132] on icon "right" at bounding box center [433, 134] width 6 height 6
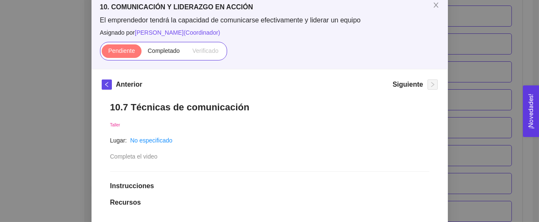
scroll to position [53, 0]
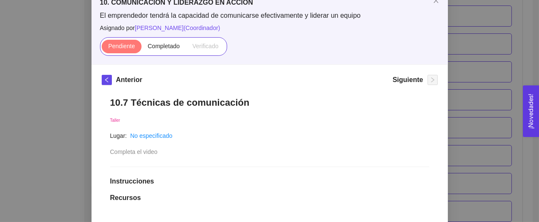
click at [280, 101] on h1 "10.7 Técnicas de comunicación" at bounding box center [269, 102] width 319 height 11
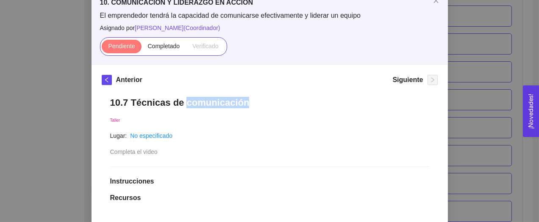
click at [280, 101] on h1 "10.7 Técnicas de comunicación" at bounding box center [269, 102] width 319 height 11
click at [167, 37] on div "Pendiente Completado Verificado" at bounding box center [163, 46] width 127 height 19
click at [170, 47] on span "Completado" at bounding box center [164, 46] width 32 height 7
click at [142, 48] on input "Completado" at bounding box center [142, 48] width 0 height 0
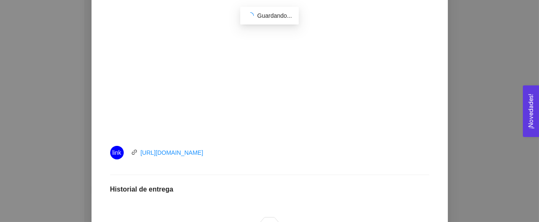
scroll to position [285, 0]
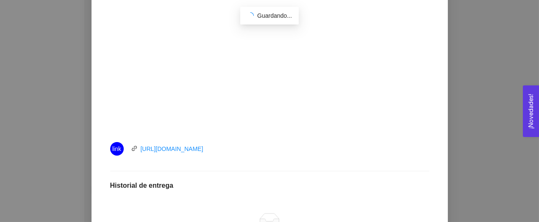
click at [244, 149] on div "link [URL][DOMAIN_NAME]" at bounding box center [205, 149] width 191 height 14
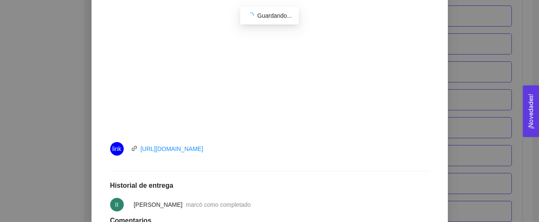
click at [244, 149] on div "link [URL][DOMAIN_NAME]" at bounding box center [205, 149] width 191 height 14
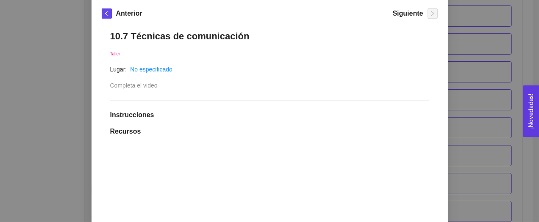
scroll to position [0, 0]
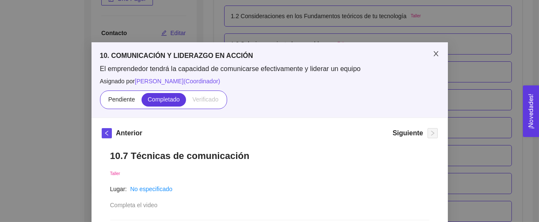
click at [436, 55] on icon "close" at bounding box center [436, 53] width 7 height 7
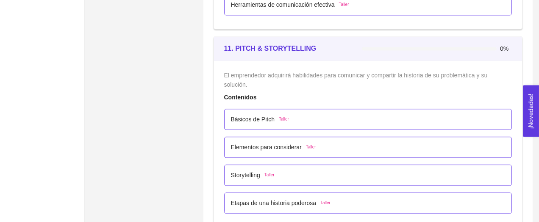
scroll to position [3528, 0]
click at [338, 55] on div "11. PITCH & STORYTELLING" at bounding box center [293, 48] width 138 height 24
click at [337, 72] on span "El emprendedor adquirirá habilidades para comunicar y compartir la historia de …" at bounding box center [356, 80] width 265 height 16
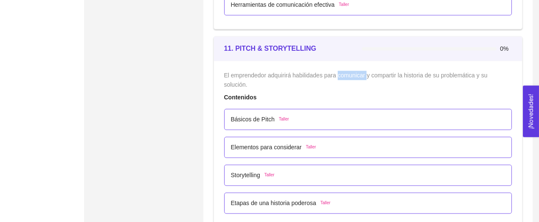
click at [337, 72] on span "El emprendedor adquirirá habilidades para comunicar y compartir la historia de …" at bounding box center [356, 80] width 265 height 16
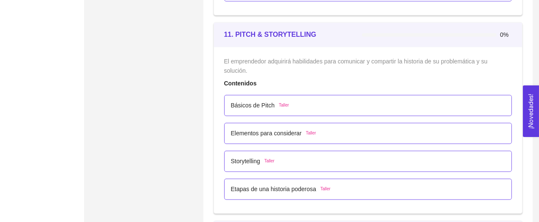
click at [320, 101] on div "Básicos de Pitch Taller" at bounding box center [368, 105] width 275 height 9
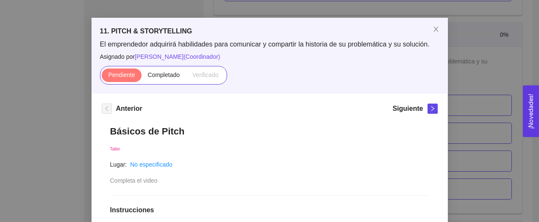
scroll to position [25, 0]
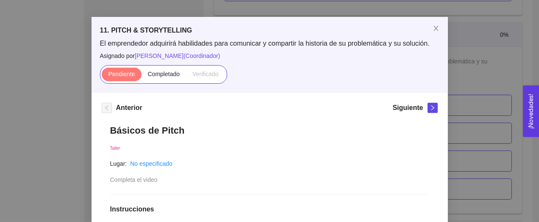
click at [244, 131] on h1 "Básicos de Pitch" at bounding box center [269, 130] width 319 height 11
click at [170, 71] on span "Completado" at bounding box center [164, 74] width 32 height 7
click at [142, 76] on input "Completado" at bounding box center [142, 76] width 0 height 0
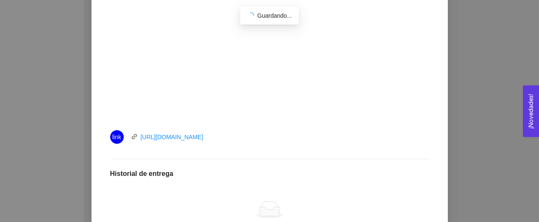
scroll to position [242, 0]
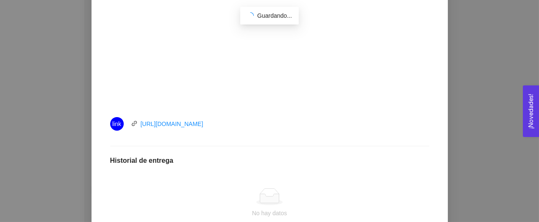
click at [254, 122] on div "link [URL][DOMAIN_NAME]" at bounding box center [205, 124] width 191 height 14
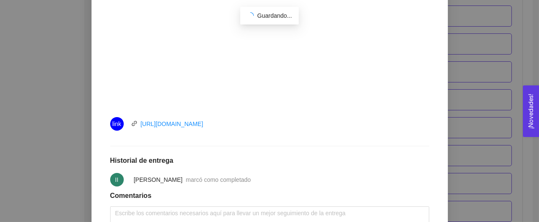
click at [254, 122] on div "link [URL][DOMAIN_NAME]" at bounding box center [205, 124] width 191 height 14
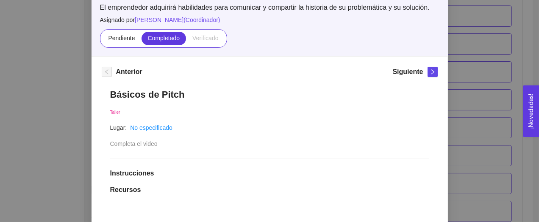
scroll to position [51, 0]
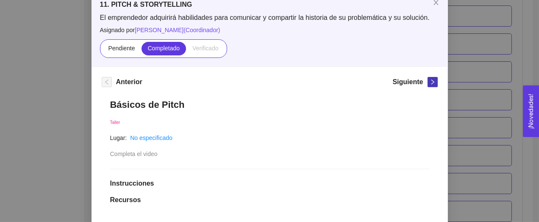
click at [432, 77] on button "button" at bounding box center [433, 82] width 10 height 10
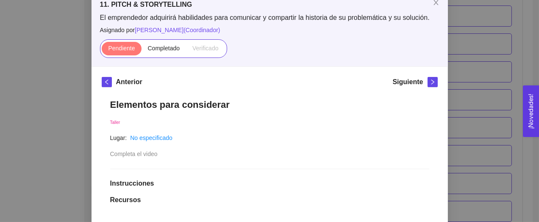
click at [273, 110] on h1 "Elementos para considerar" at bounding box center [269, 104] width 319 height 11
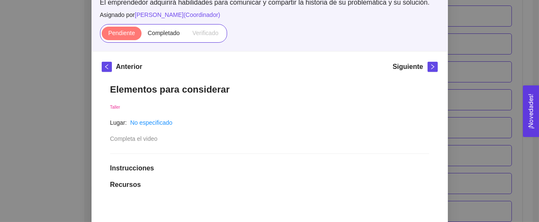
scroll to position [66, 0]
click at [167, 38] on label "Completado" at bounding box center [164, 34] width 45 height 14
click at [142, 36] on input "Completado" at bounding box center [142, 36] width 0 height 0
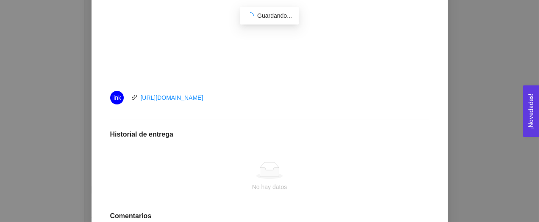
scroll to position [360, 0]
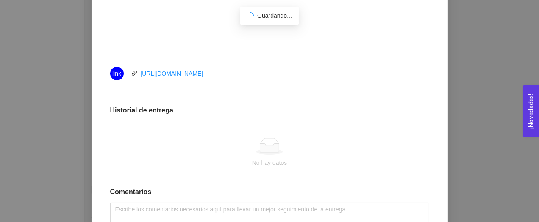
click at [291, 63] on li "link [URL][DOMAIN_NAME]" at bounding box center [269, 74] width 319 height 24
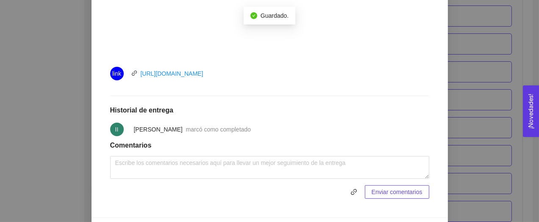
click at [291, 63] on li "link [URL][DOMAIN_NAME]" at bounding box center [269, 74] width 319 height 24
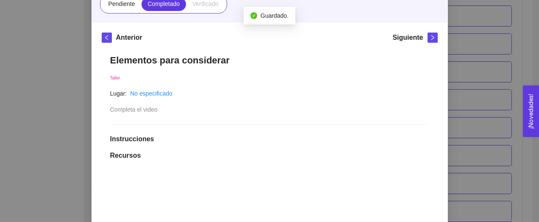
scroll to position [59, 0]
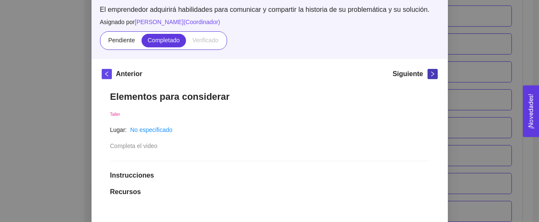
click at [429, 71] on button "button" at bounding box center [433, 74] width 10 height 10
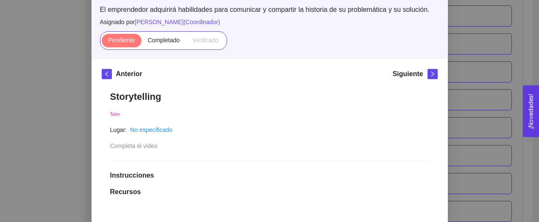
click at [239, 97] on h1 "Storytelling" at bounding box center [269, 96] width 319 height 11
click at [163, 41] on span "Completado" at bounding box center [164, 40] width 32 height 7
click at [142, 42] on input "Completado" at bounding box center [142, 42] width 0 height 0
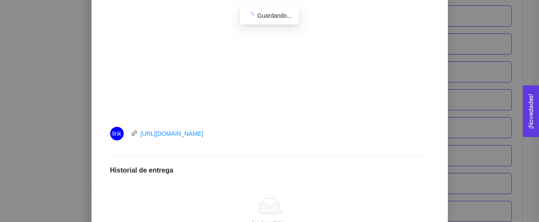
scroll to position [317, 0]
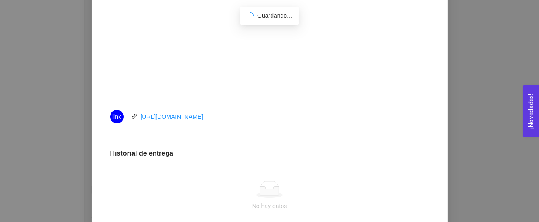
click at [273, 118] on div "link [URL][DOMAIN_NAME]" at bounding box center [205, 117] width 191 height 14
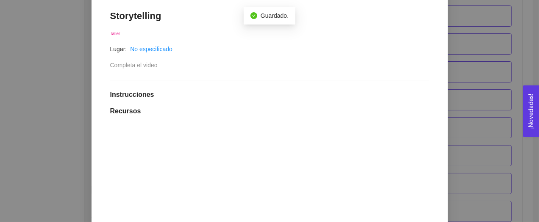
scroll to position [103, 0]
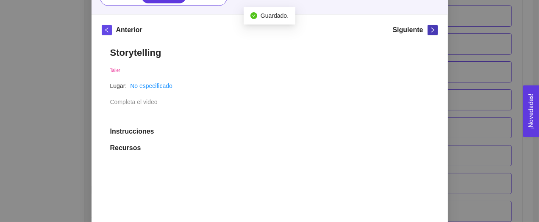
click at [428, 33] on span "right" at bounding box center [432, 30] width 9 height 6
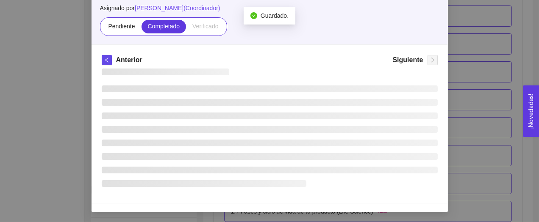
scroll to position [73, 0]
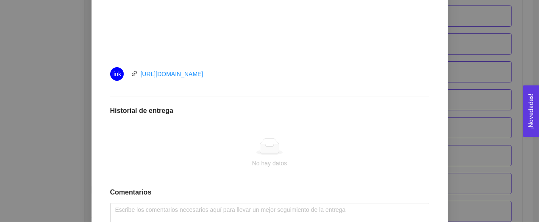
scroll to position [365, 0]
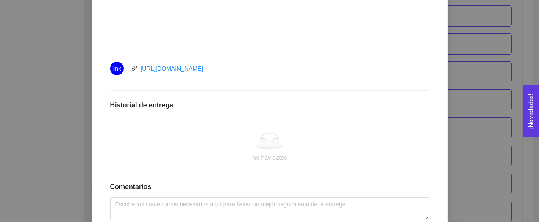
click at [273, 73] on div "link [URL][DOMAIN_NAME]" at bounding box center [205, 69] width 191 height 14
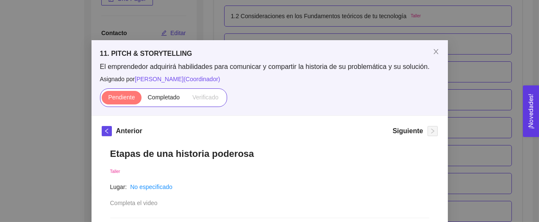
scroll to position [0, 0]
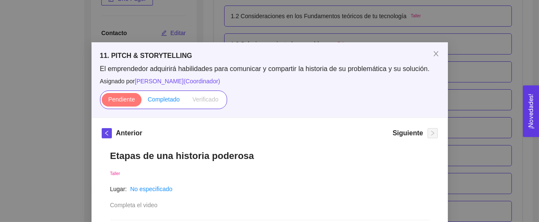
click at [167, 100] on span "Completado" at bounding box center [164, 99] width 32 height 7
click at [142, 102] on input "Completado" at bounding box center [142, 102] width 0 height 0
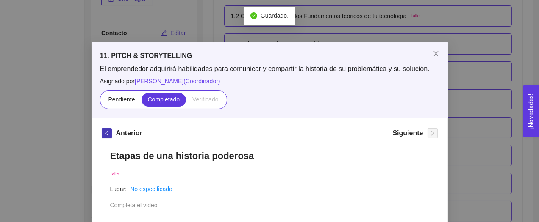
click at [108, 134] on icon "left" at bounding box center [107, 134] width 6 height 6
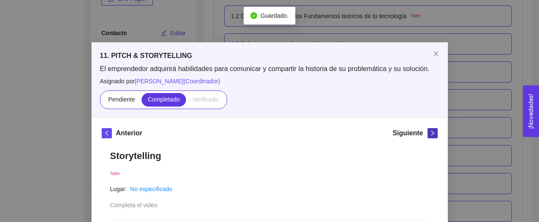
click at [429, 136] on span "right" at bounding box center [432, 134] width 9 height 6
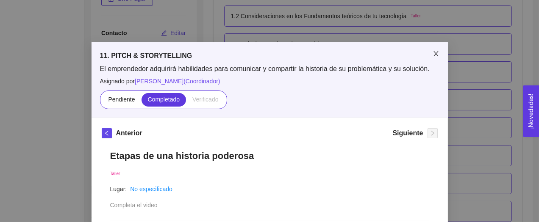
click at [438, 53] on icon "close" at bounding box center [436, 53] width 7 height 7
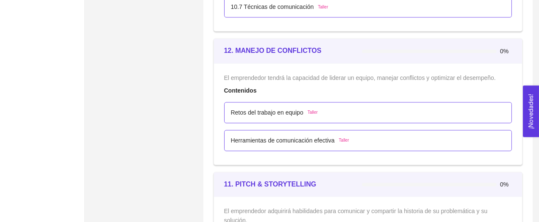
scroll to position [3386, 0]
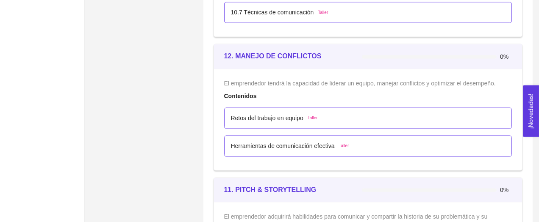
click at [333, 51] on div "12. MANEJO DE CONFLICTOS" at bounding box center [293, 56] width 138 height 11
click at [332, 83] on span "El emprendedor tendrá la capacidad de liderar un equipo, manejar conflictos y o…" at bounding box center [360, 84] width 272 height 7
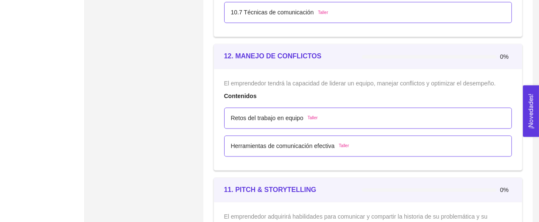
click at [332, 83] on span "El emprendedor tendrá la capacidad de liderar un equipo, manejar conflictos y o…" at bounding box center [360, 84] width 272 height 7
click at [303, 114] on p "Retos del trabajo en equipo" at bounding box center [267, 118] width 72 height 9
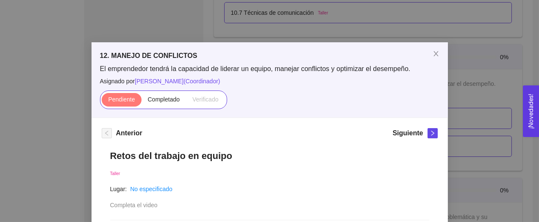
click at [250, 154] on h1 "Retos del trabajo en equipo" at bounding box center [269, 155] width 319 height 11
click at [166, 101] on span "Completado" at bounding box center [164, 99] width 32 height 7
click at [142, 102] on input "Completado" at bounding box center [142, 102] width 0 height 0
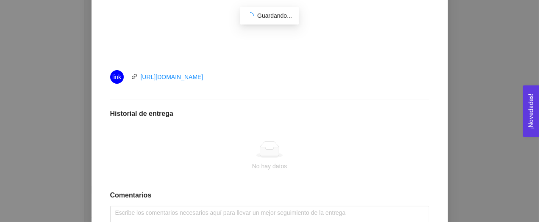
scroll to position [358, 0]
click at [253, 78] on div "link [URL][DOMAIN_NAME]" at bounding box center [205, 76] width 191 height 14
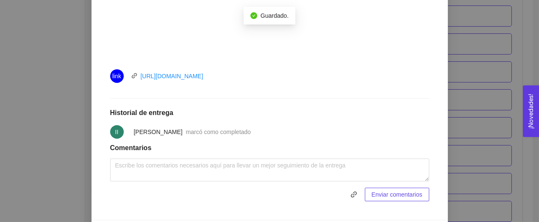
click at [253, 78] on div "link [URL][DOMAIN_NAME]" at bounding box center [205, 76] width 191 height 14
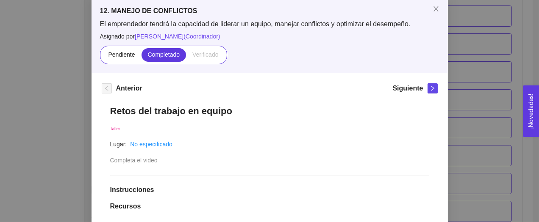
scroll to position [47, 0]
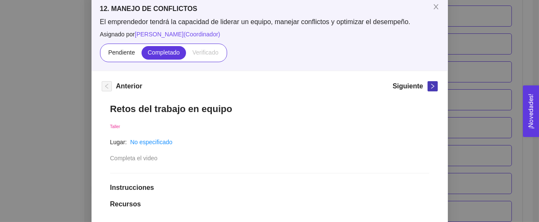
click at [428, 87] on span "right" at bounding box center [432, 86] width 9 height 6
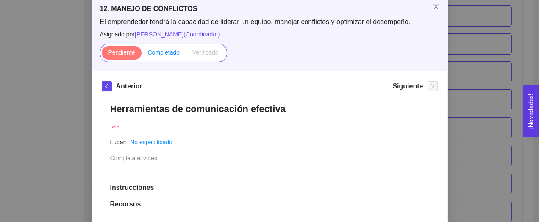
click at [168, 52] on span "Completado" at bounding box center [164, 52] width 32 height 7
click at [142, 55] on input "Completado" at bounding box center [142, 55] width 0 height 0
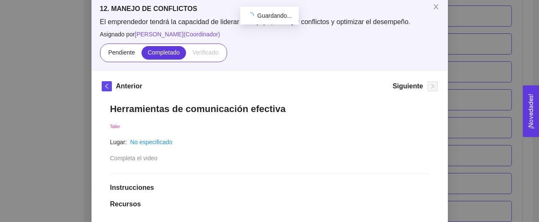
click at [233, 106] on h1 "Herramientas de comunicación efectiva" at bounding box center [269, 108] width 319 height 11
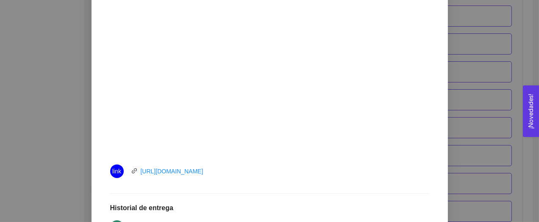
scroll to position [264, 0]
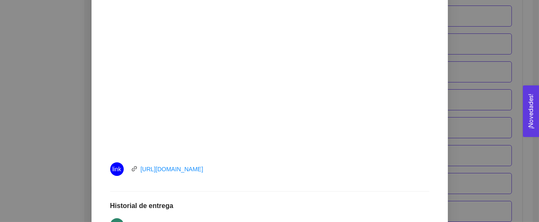
click at [257, 171] on div "link [URL][DOMAIN_NAME]" at bounding box center [205, 170] width 191 height 14
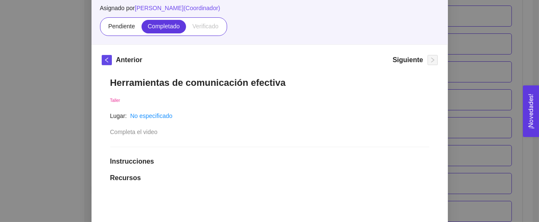
scroll to position [0, 0]
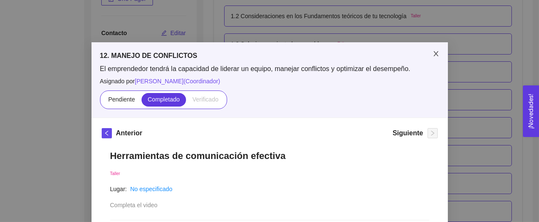
click at [436, 53] on icon "close" at bounding box center [436, 53] width 7 height 7
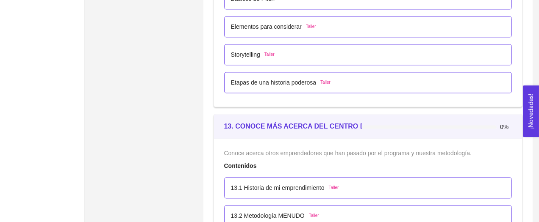
scroll to position [3676, 0]
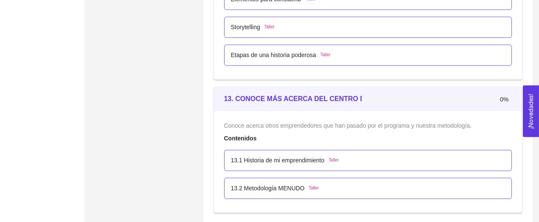
click at [375, 94] on div at bounding box center [437, 98] width 150 height 9
click at [348, 95] on strong "13. CONOCE MÁS ACERCA DEL CENTRO DE EXCELENCIA" at bounding box center [319, 98] width 191 height 7
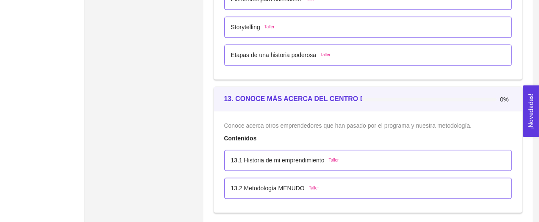
click at [348, 95] on strong "13. CONOCE MÁS ACERCA DEL CENTRO DE EXCELENCIA" at bounding box center [319, 98] width 191 height 7
click at [331, 122] on span "Conoce acerca otros emprendedores que han pasado por el programa y nuestra meto…" at bounding box center [347, 125] width 247 height 7
click at [295, 153] on div "13.1 Historia de mi emprendimiento Taller" at bounding box center [368, 160] width 288 height 21
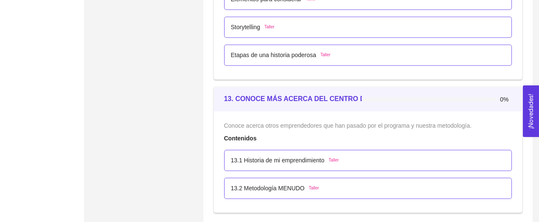
click at [281, 156] on p "13.1 Historia de mi emprendimiento" at bounding box center [278, 160] width 94 height 9
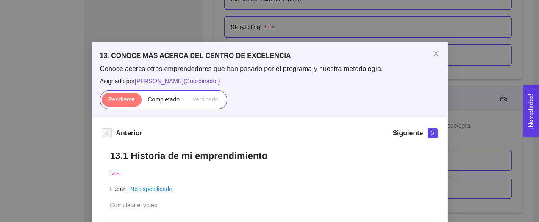
click at [236, 153] on h1 "13.1 Historia de mi emprendimiento" at bounding box center [269, 155] width 319 height 11
click at [179, 98] on span "Completado" at bounding box center [164, 99] width 32 height 7
click at [142, 102] on input "Completado" at bounding box center [142, 102] width 0 height 0
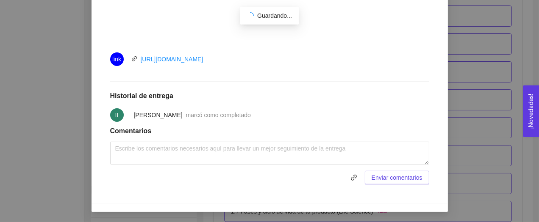
scroll to position [374, 0]
click at [257, 60] on div "link [URL][DOMAIN_NAME]" at bounding box center [205, 60] width 191 height 14
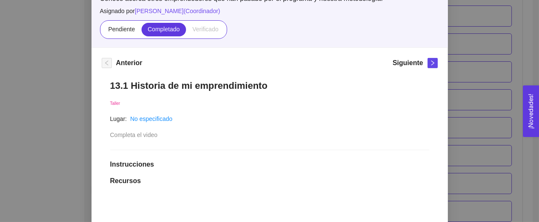
scroll to position [36, 0]
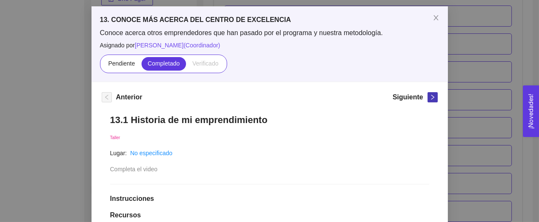
click at [428, 92] on button "button" at bounding box center [433, 97] width 10 height 10
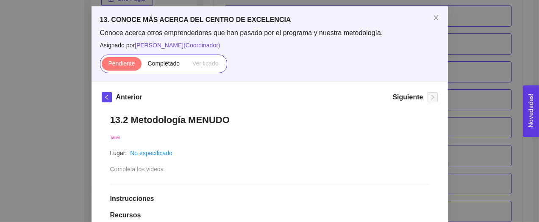
click at [287, 125] on h1 "13.2 Metodología MENUDO" at bounding box center [269, 119] width 319 height 11
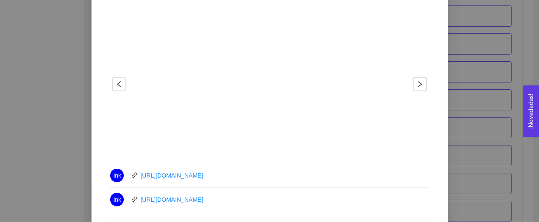
scroll to position [262, 0]
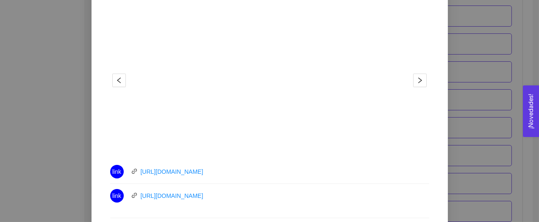
click at [247, 172] on div "link [URL][DOMAIN_NAME]" at bounding box center [205, 172] width 191 height 14
click at [247, 198] on div "link [URL][DOMAIN_NAME]" at bounding box center [205, 196] width 191 height 14
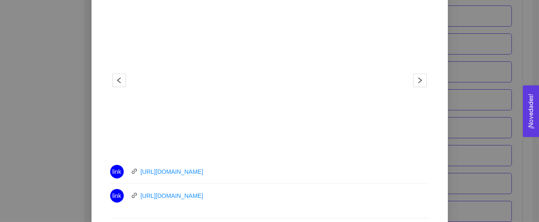
click at [247, 198] on div "link [URL][DOMAIN_NAME]" at bounding box center [205, 196] width 191 height 14
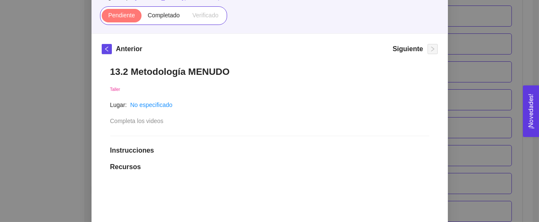
scroll to position [43, 0]
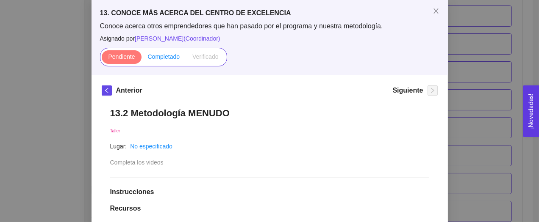
click at [171, 62] on label "Completado" at bounding box center [164, 57] width 45 height 14
click at [142, 59] on input "Completado" at bounding box center [142, 59] width 0 height 0
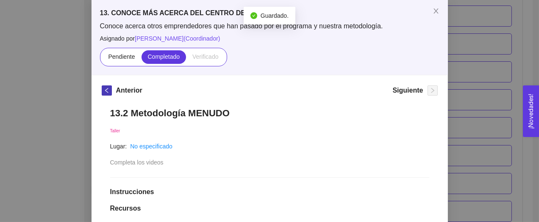
click at [110, 90] on span "left" at bounding box center [106, 91] width 9 height 6
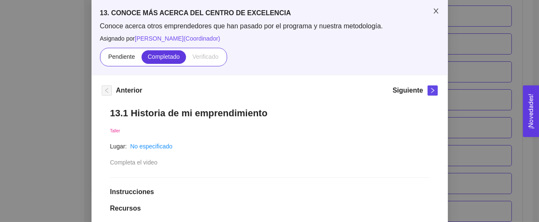
click at [437, 10] on icon "close" at bounding box center [436, 11] width 7 height 7
